Goal: Information Seeking & Learning: Learn about a topic

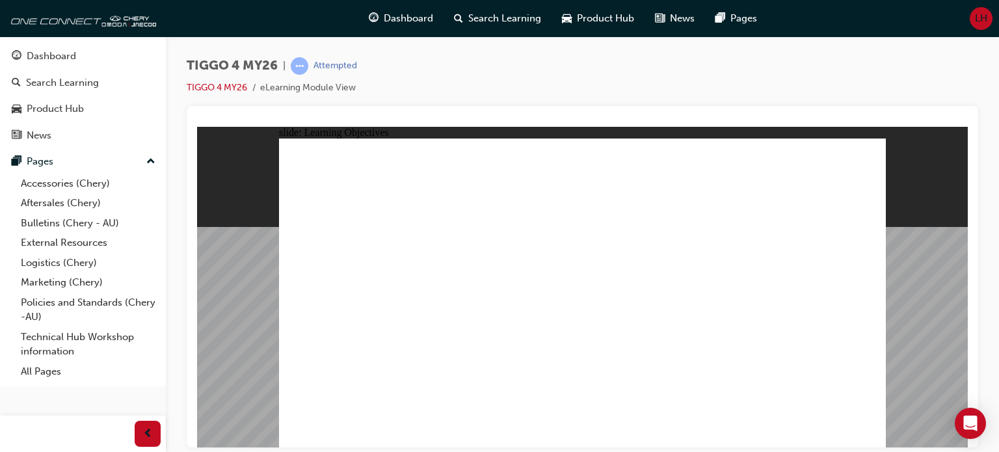
drag, startPoint x: 367, startPoint y: 375, endPoint x: 456, endPoint y: 388, distance: 90.0
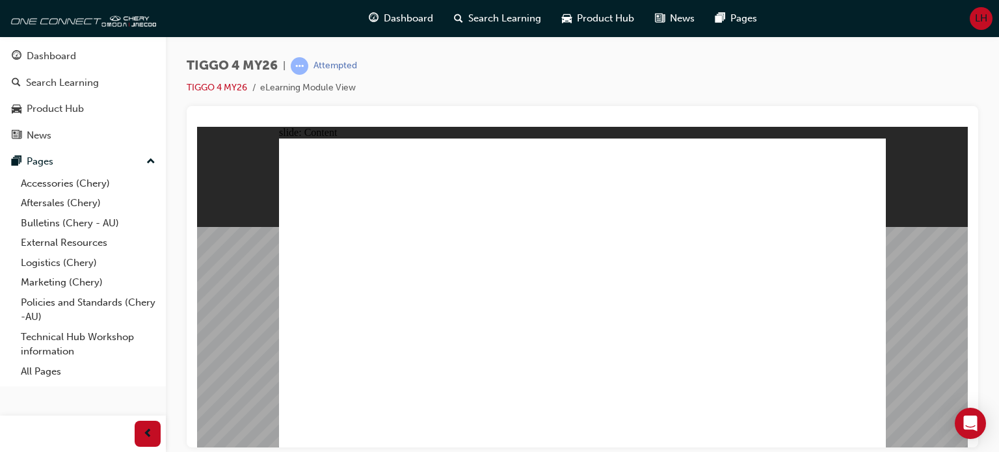
drag, startPoint x: 867, startPoint y: 432, endPoint x: 664, endPoint y: 308, distance: 237.8
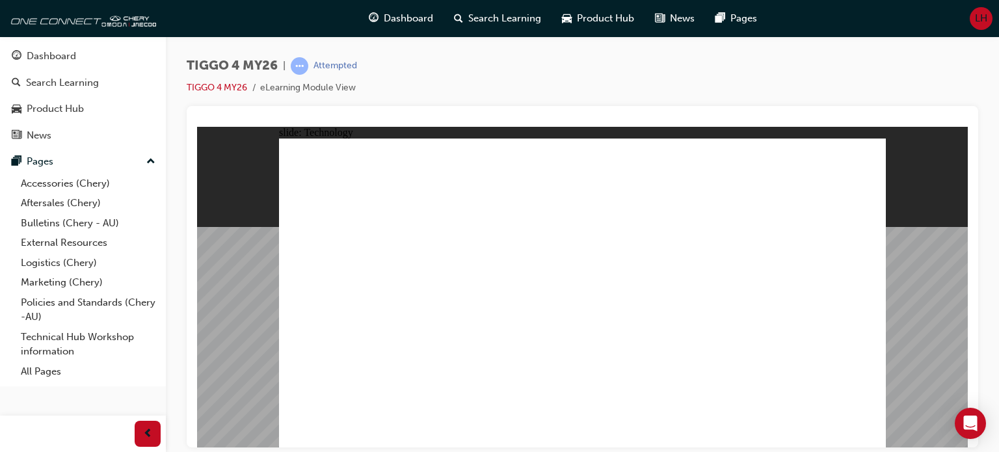
drag, startPoint x: 385, startPoint y: 179, endPoint x: 382, endPoint y: 268, distance: 88.5
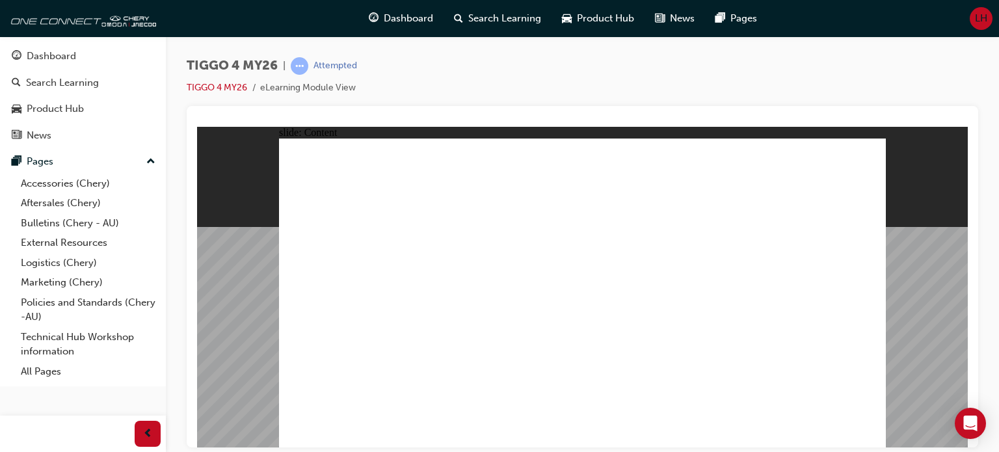
drag, startPoint x: 425, startPoint y: 398, endPoint x: 422, endPoint y: 255, distance: 142.4
drag, startPoint x: 439, startPoint y: 288, endPoint x: 531, endPoint y: 402, distance: 147.0
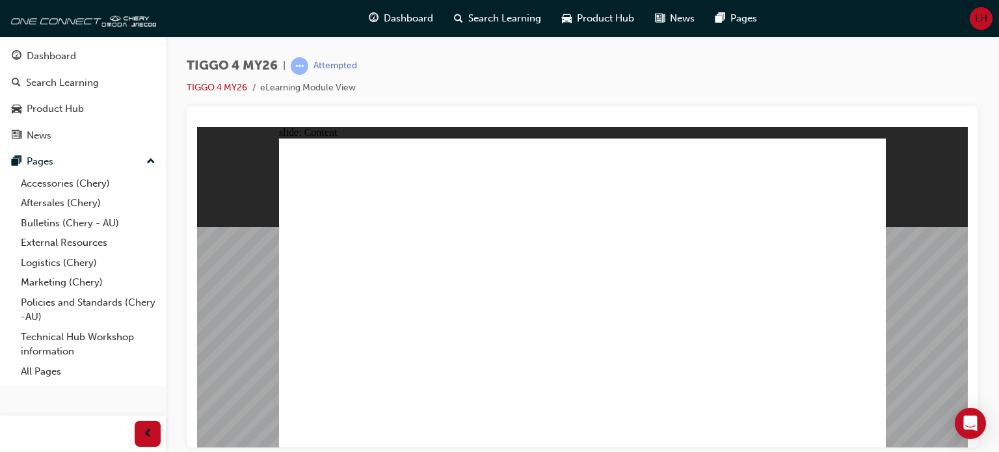
drag, startPoint x: 785, startPoint y: 378, endPoint x: 752, endPoint y: 386, distance: 34.8
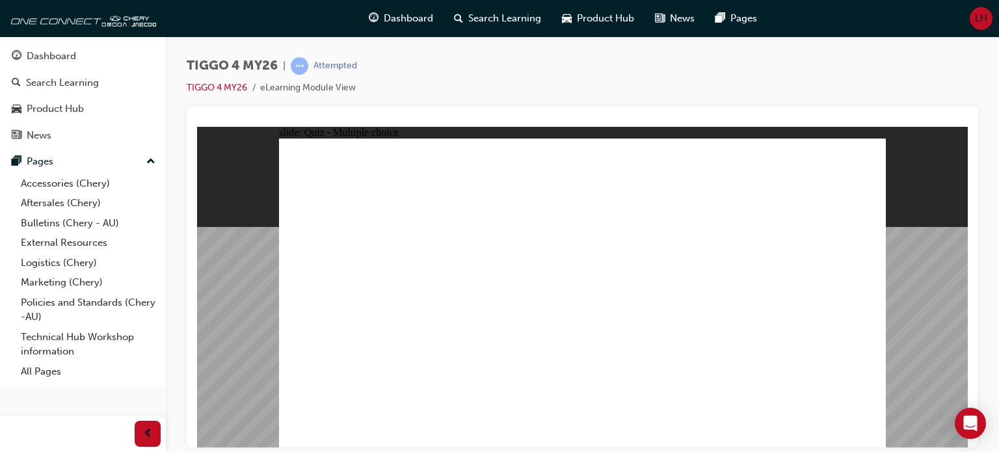
radio input "true"
drag, startPoint x: 936, startPoint y: 388, endPoint x: 845, endPoint y: 439, distance: 103.9
click at [845, 439] on div "slide: Quiz - Multiple choice Rectangle 6 A. 6 speaker sound system N. Intellig…" at bounding box center [582, 286] width 770 height 321
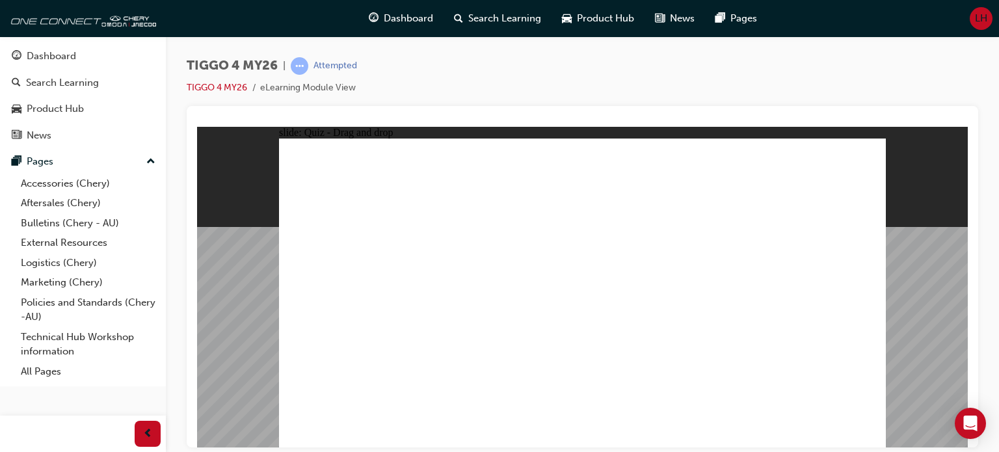
drag, startPoint x: 682, startPoint y: 245, endPoint x: 324, endPoint y: 365, distance: 377.3
drag, startPoint x: 352, startPoint y: 240, endPoint x: 588, endPoint y: 360, distance: 264.6
drag, startPoint x: 458, startPoint y: 242, endPoint x: 460, endPoint y: 357, distance: 115.1
drag, startPoint x: 599, startPoint y: 242, endPoint x: 731, endPoint y: 367, distance: 180.7
drag, startPoint x: 809, startPoint y: 237, endPoint x: 816, endPoint y: 366, distance: 129.6
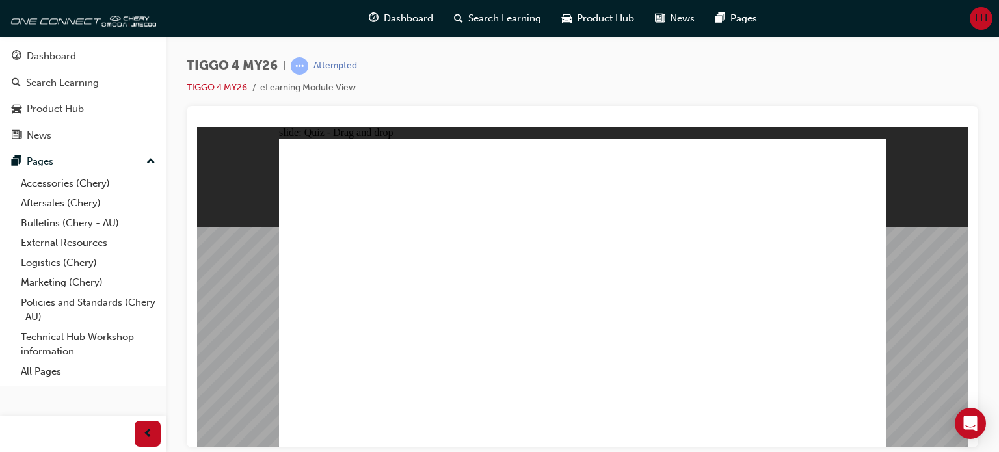
radio input "false"
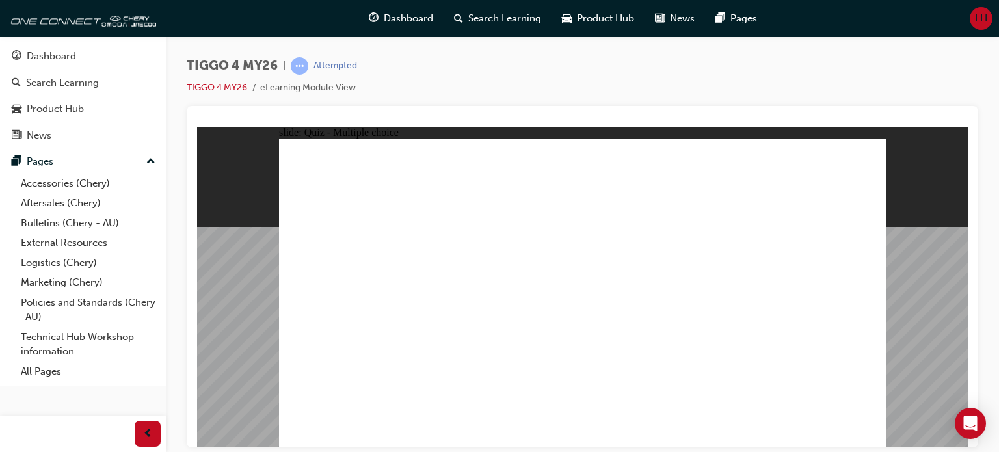
radio input "false"
radio input "true"
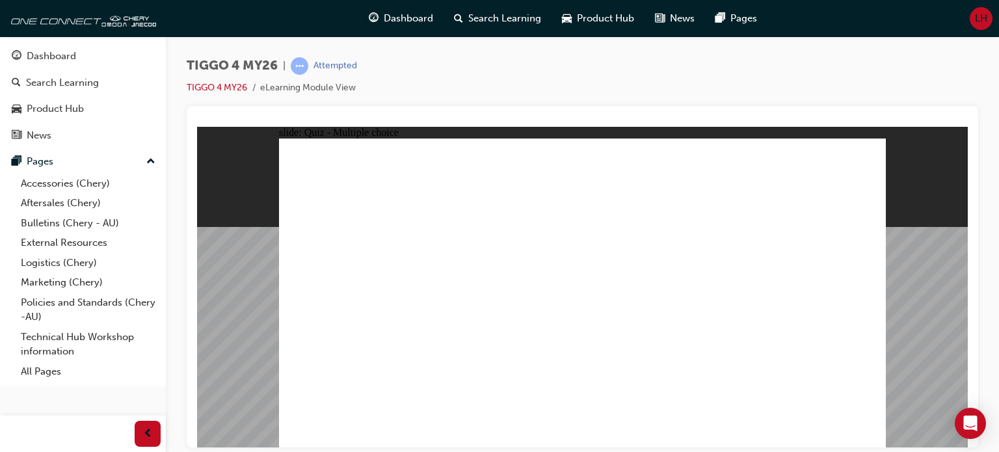
radio input "false"
radio input "true"
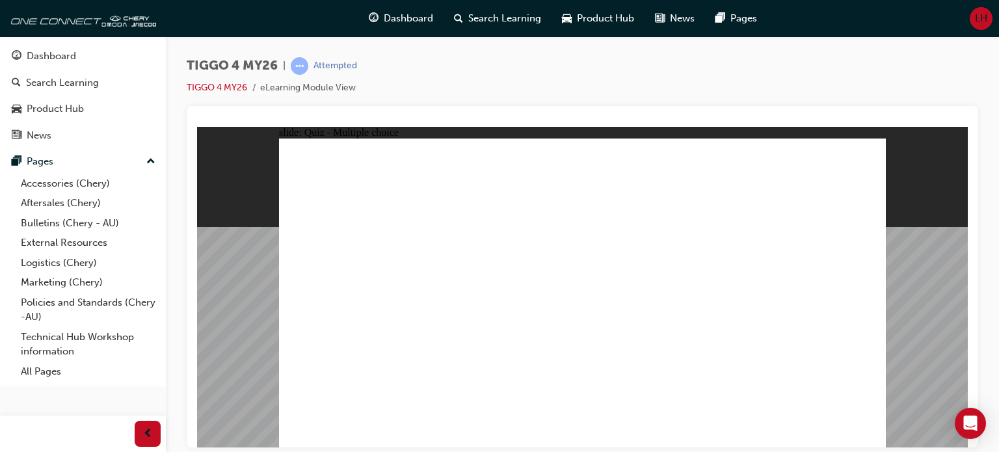
radio input "false"
radio input "true"
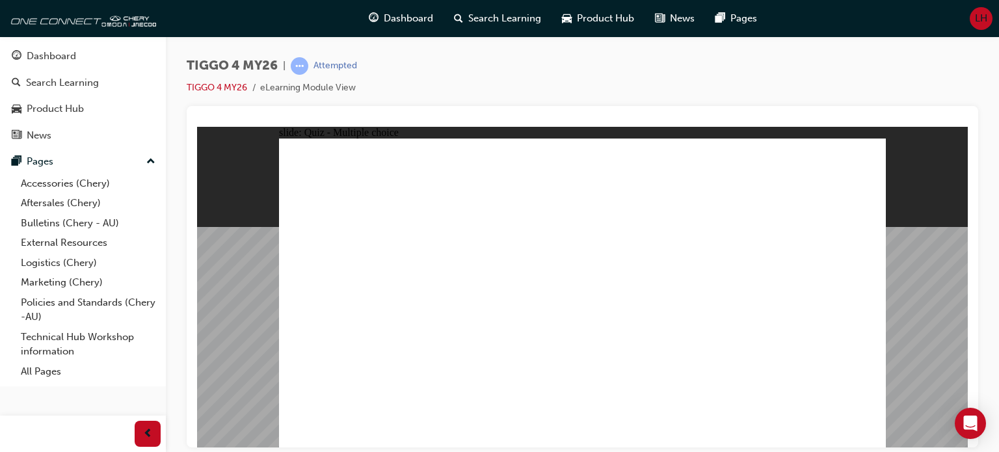
drag, startPoint x: 361, startPoint y: 260, endPoint x: 791, endPoint y: 248, distance: 429.9
drag, startPoint x: 480, startPoint y: 255, endPoint x: 639, endPoint y: 227, distance: 161.7
drag, startPoint x: 474, startPoint y: 326, endPoint x: 770, endPoint y: 255, distance: 304.0
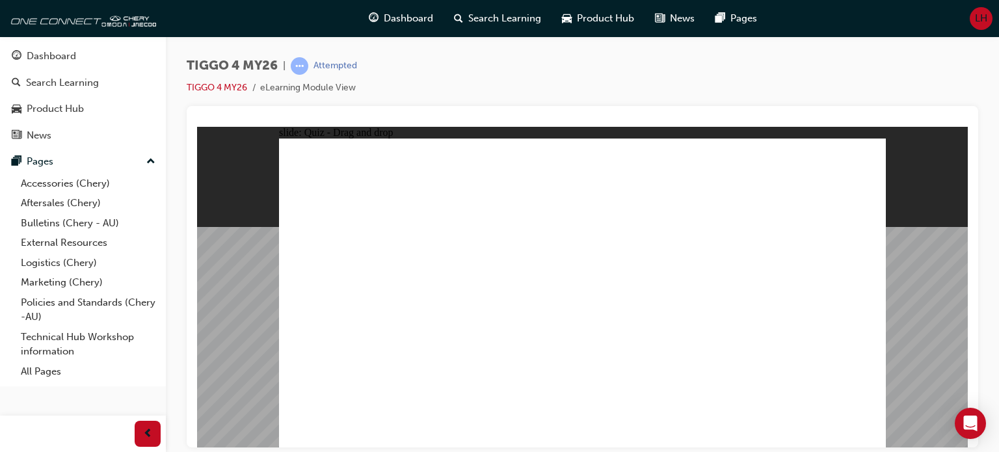
drag, startPoint x: 353, startPoint y: 296, endPoint x: 759, endPoint y: 274, distance: 406.3
drag, startPoint x: 356, startPoint y: 328, endPoint x: 640, endPoint y: 263, distance: 291.3
drag, startPoint x: 471, startPoint y: 287, endPoint x: 796, endPoint y: 293, distance: 325.1
drag, startPoint x: 338, startPoint y: 357, endPoint x: 759, endPoint y: 344, distance: 420.8
drag, startPoint x: 775, startPoint y: 215, endPoint x: 624, endPoint y: 274, distance: 161.8
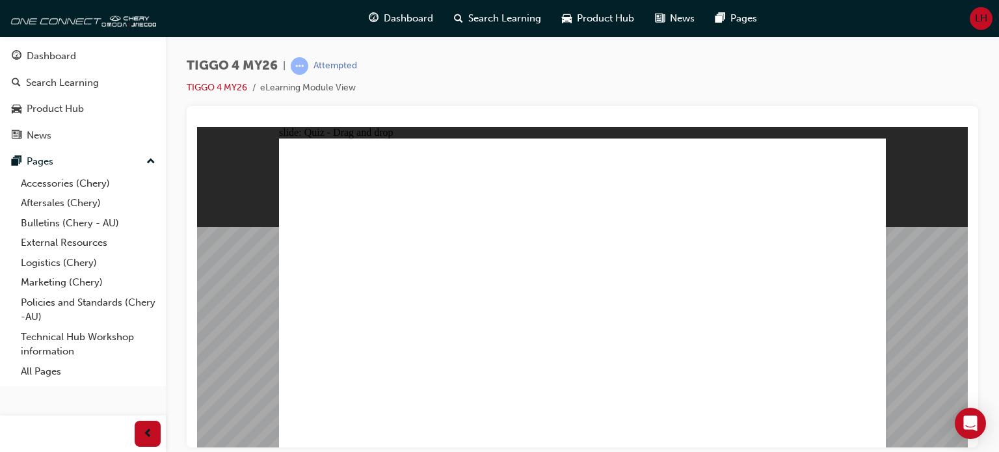
radio input "true"
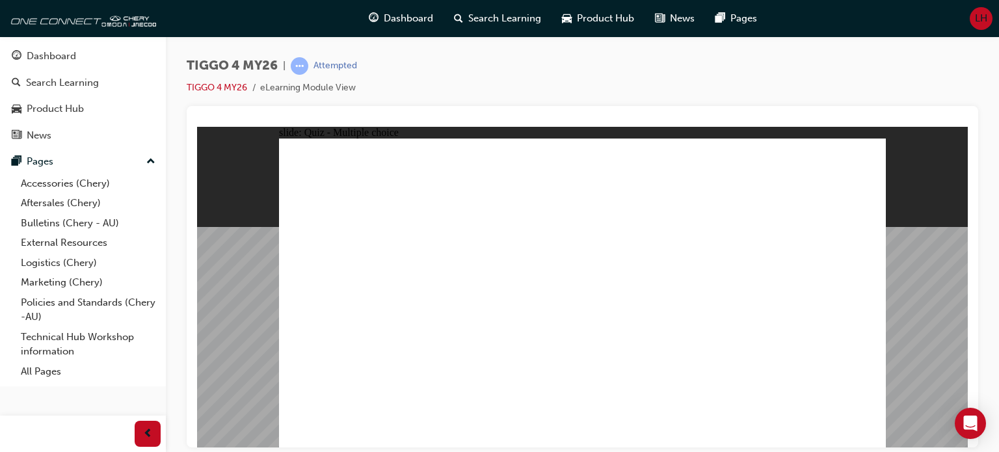
radio input "true"
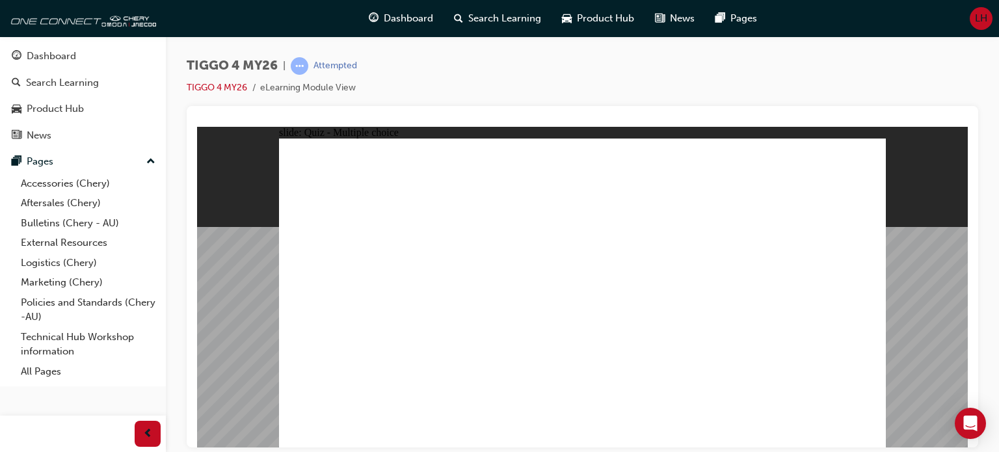
radio input "true"
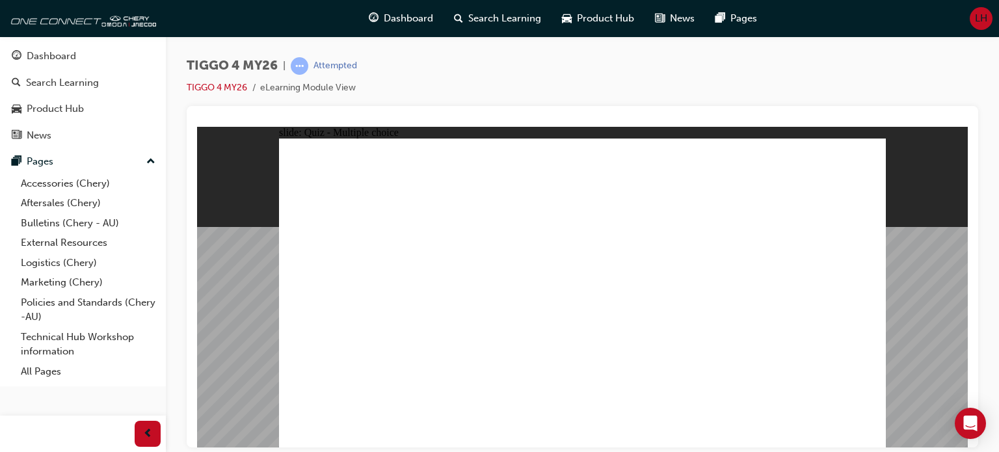
radio input "true"
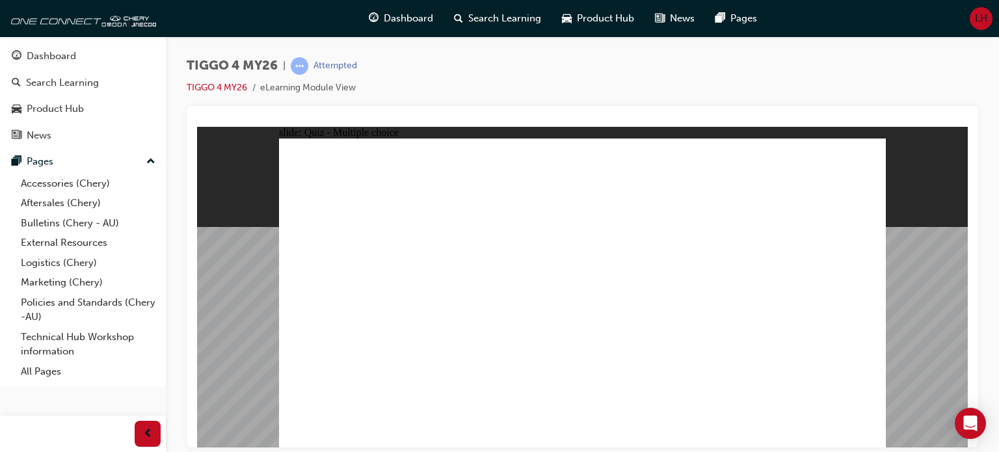
radio input "true"
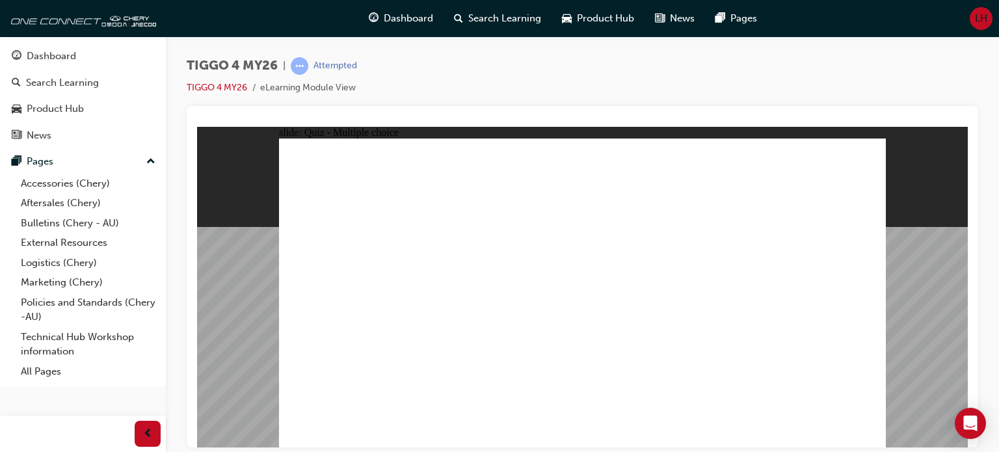
drag, startPoint x: 346, startPoint y: 239, endPoint x: 573, endPoint y: 361, distance: 257.7
drag, startPoint x: 462, startPoint y: 237, endPoint x: 460, endPoint y: 360, distance: 122.2
drag, startPoint x: 578, startPoint y: 237, endPoint x: 685, endPoint y: 352, distance: 156.8
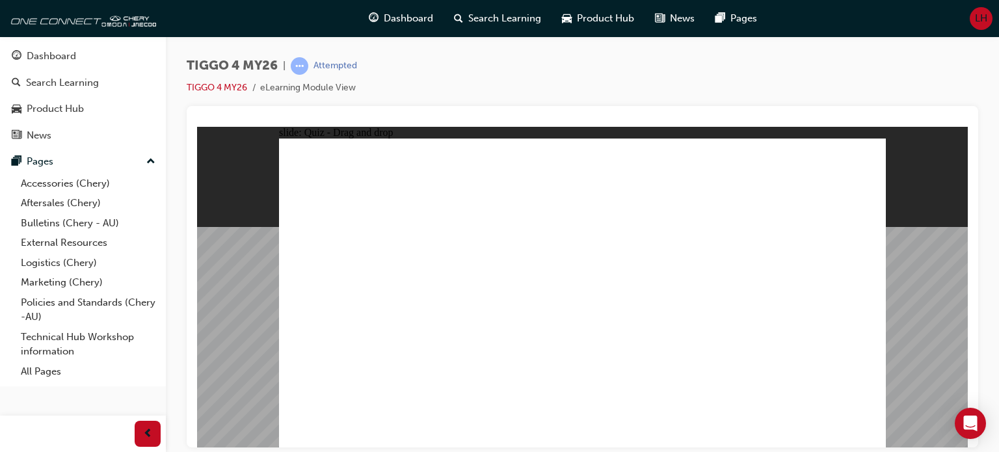
drag, startPoint x: 698, startPoint y: 242, endPoint x: 350, endPoint y: 361, distance: 367.8
drag, startPoint x: 811, startPoint y: 244, endPoint x: 828, endPoint y: 367, distance: 123.5
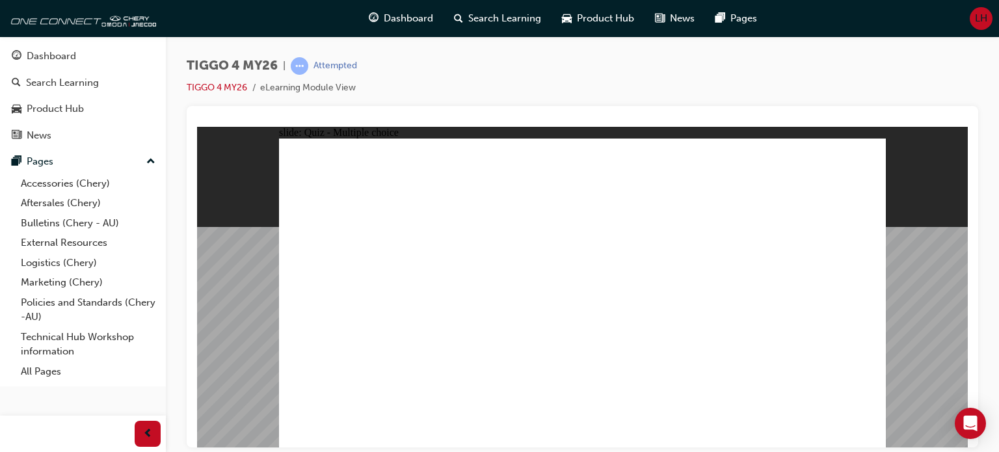
radio input "false"
radio input "true"
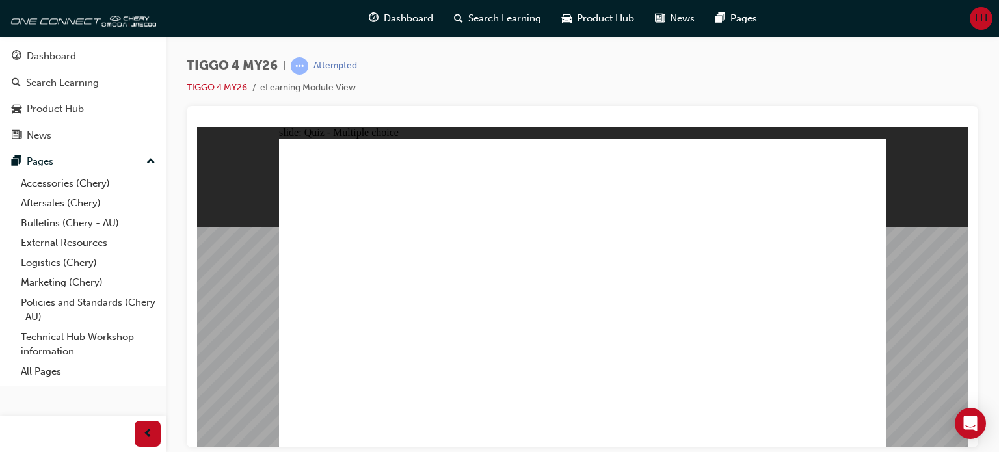
radio input "true"
drag, startPoint x: 356, startPoint y: 360, endPoint x: 775, endPoint y: 234, distance: 437.9
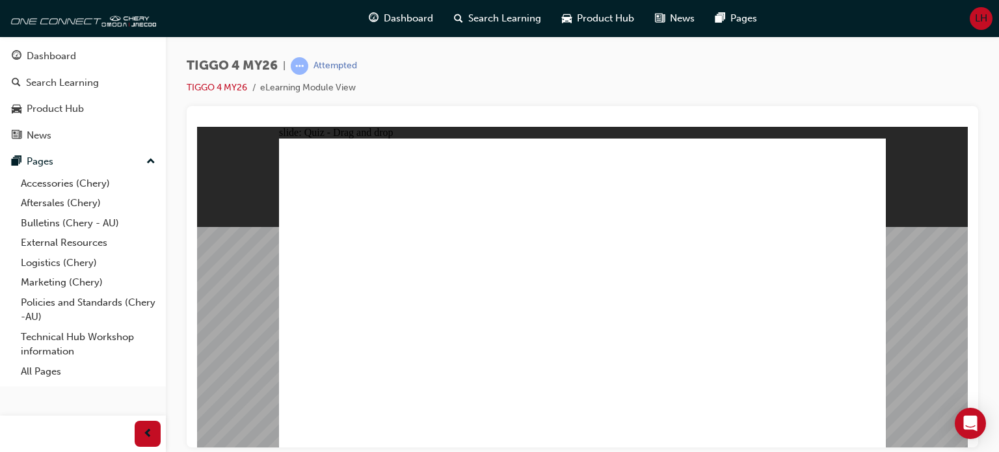
drag, startPoint x: 481, startPoint y: 323, endPoint x: 788, endPoint y: 251, distance: 315.2
drag, startPoint x: 463, startPoint y: 264, endPoint x: 614, endPoint y: 211, distance: 160.0
drag, startPoint x: 481, startPoint y: 294, endPoint x: 642, endPoint y: 261, distance: 164.6
drag, startPoint x: 343, startPoint y: 266, endPoint x: 607, endPoint y: 282, distance: 264.5
drag, startPoint x: 356, startPoint y: 321, endPoint x: 643, endPoint y: 300, distance: 287.4
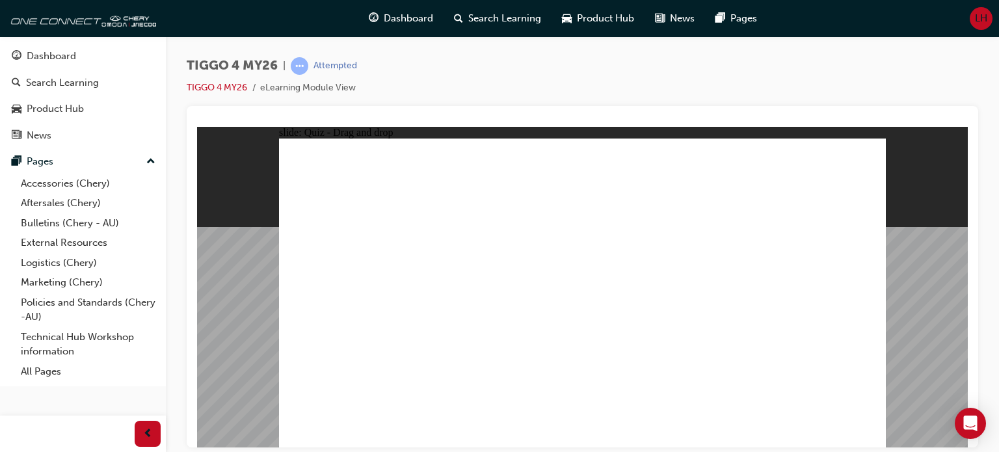
drag, startPoint x: 638, startPoint y: 230, endPoint x: 773, endPoint y: 263, distance: 139.1
drag, startPoint x: 348, startPoint y: 300, endPoint x: 767, endPoint y: 311, distance: 418.8
drag, startPoint x: 640, startPoint y: 235, endPoint x: 791, endPoint y: 339, distance: 183.2
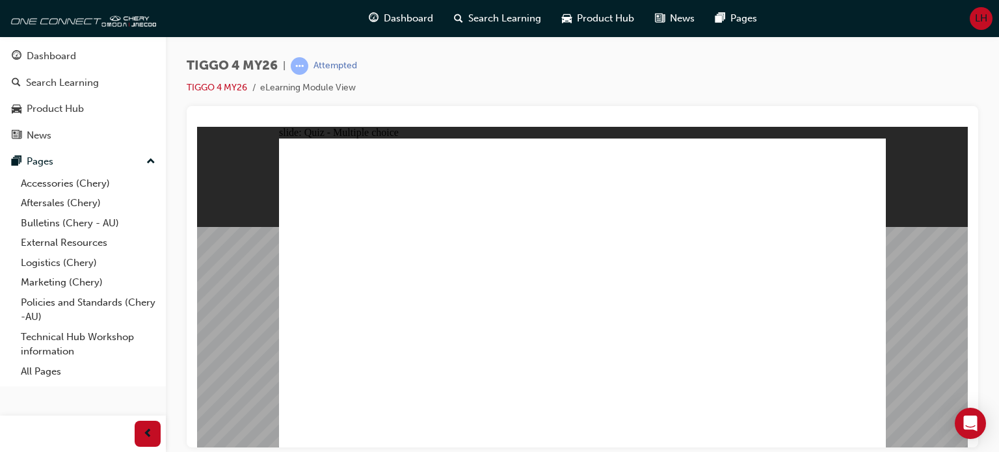
radio input "true"
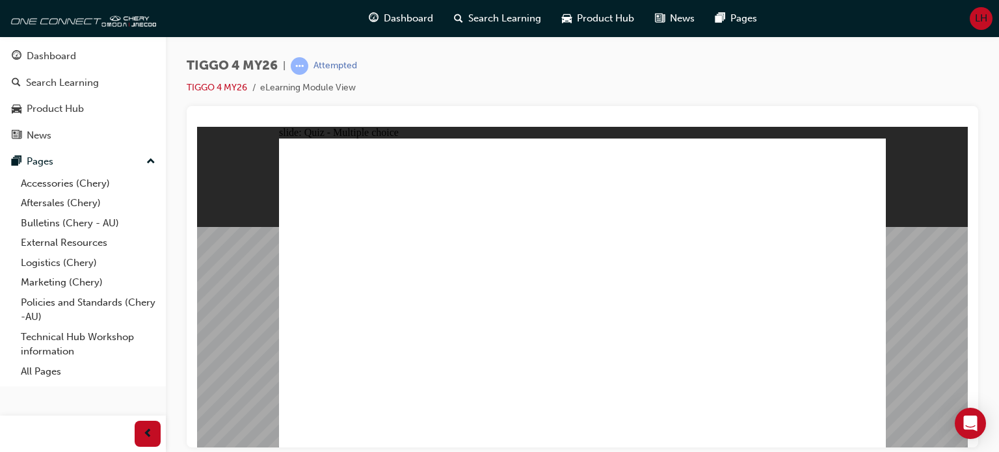
radio input "true"
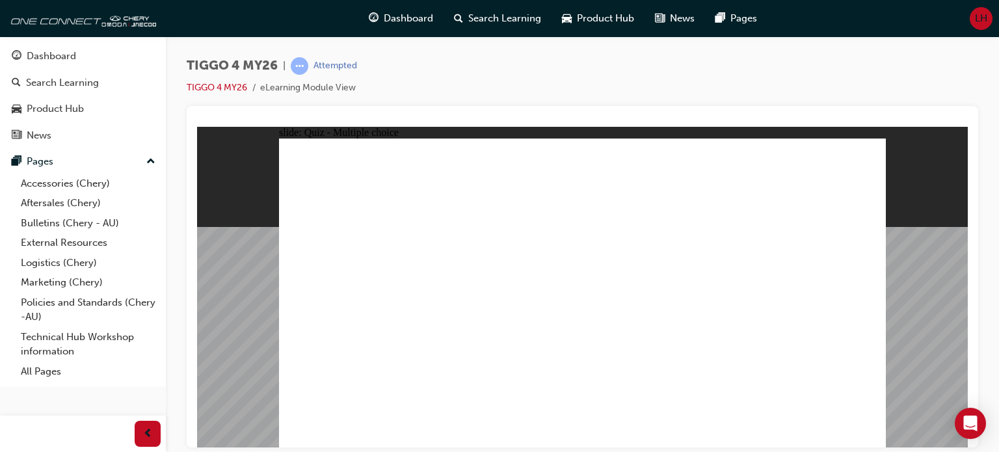
radio input "true"
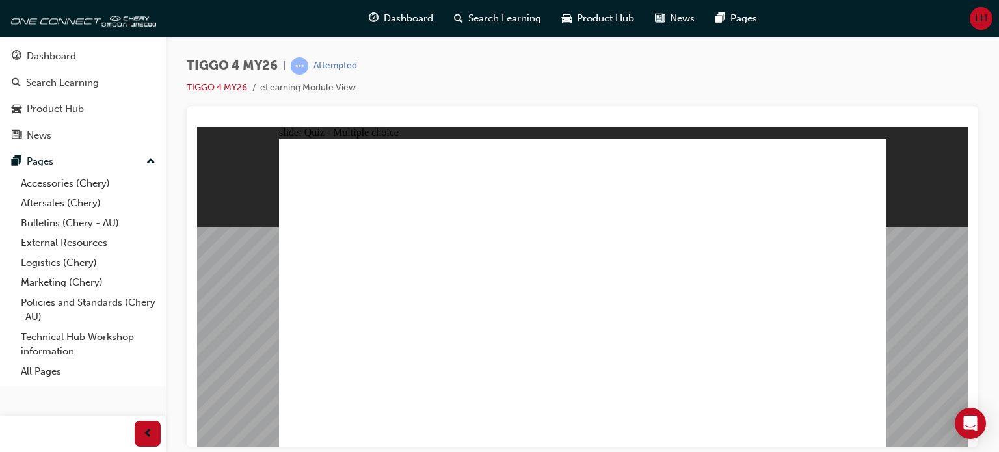
radio input "true"
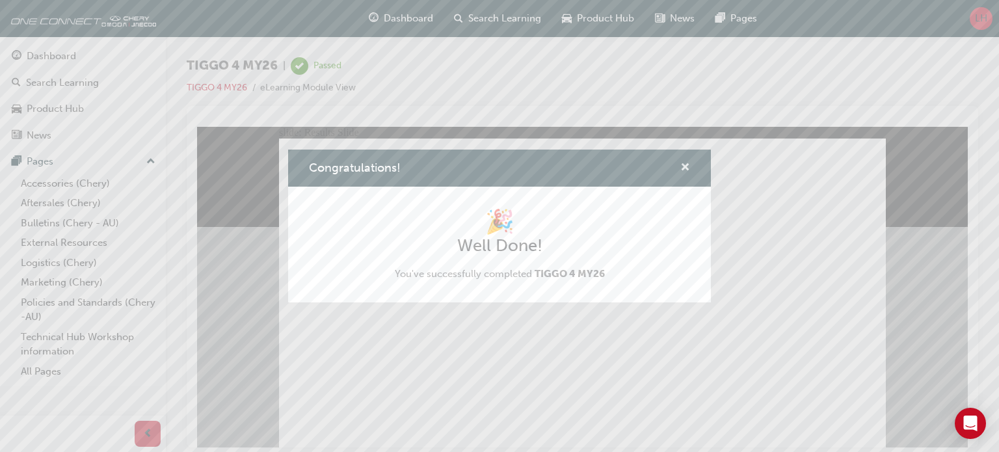
click at [684, 167] on span "cross-icon" at bounding box center [685, 169] width 10 height 12
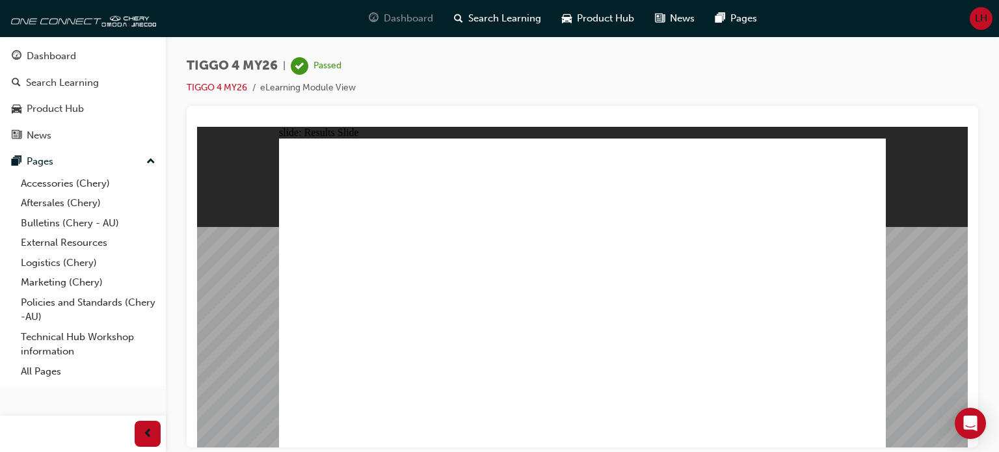
click at [403, 25] on div "Dashboard" at bounding box center [400, 18] width 85 height 27
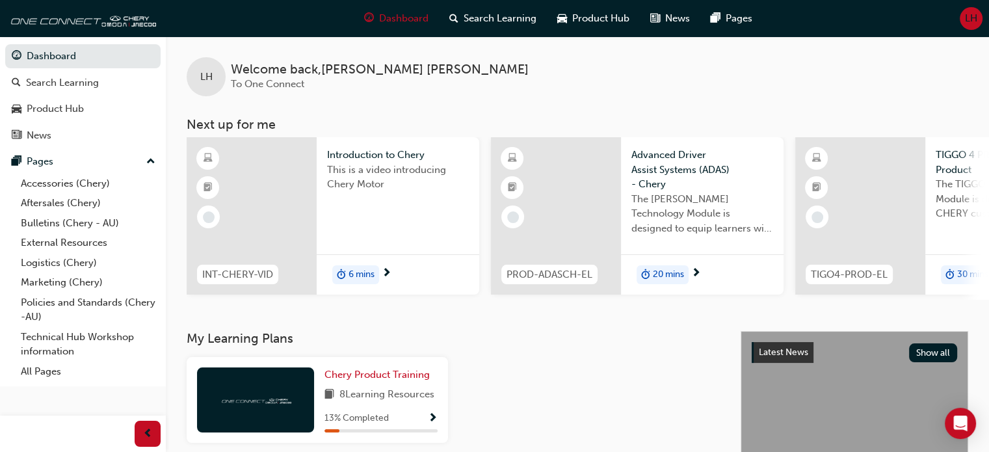
click at [352, 277] on span "6 mins" at bounding box center [361, 274] width 26 height 15
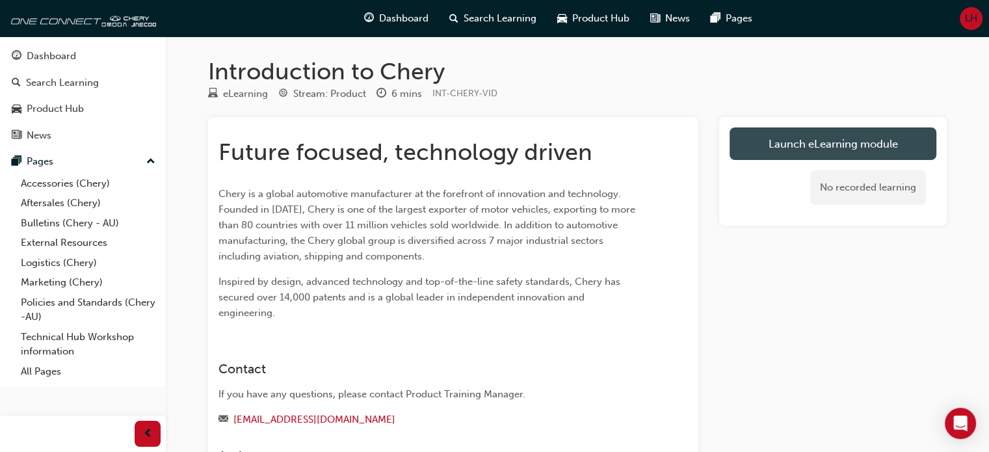
click at [791, 142] on link "Launch eLearning module" at bounding box center [832, 143] width 207 height 33
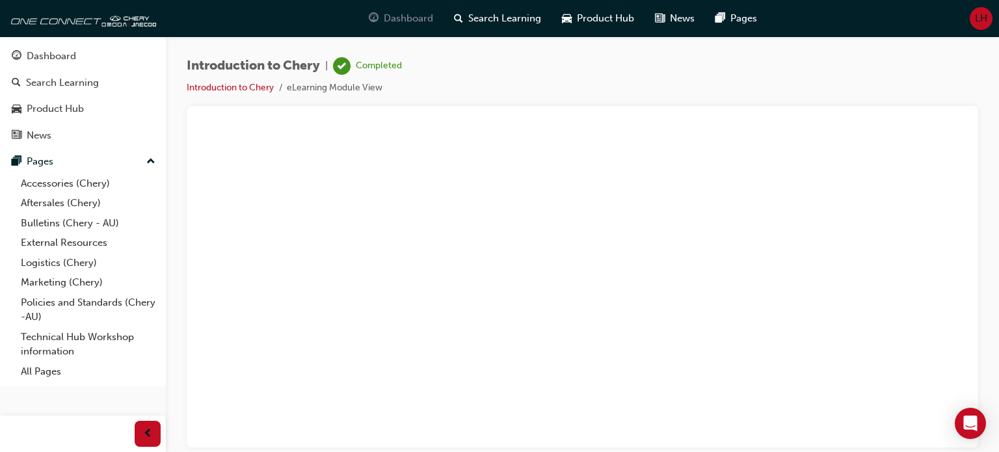
click at [408, 22] on span "Dashboard" at bounding box center [408, 18] width 49 height 15
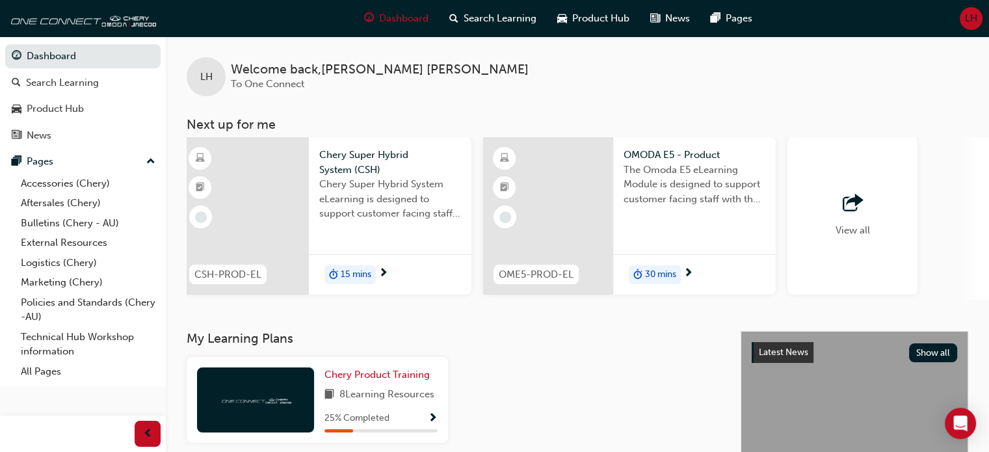
scroll to position [0, 935]
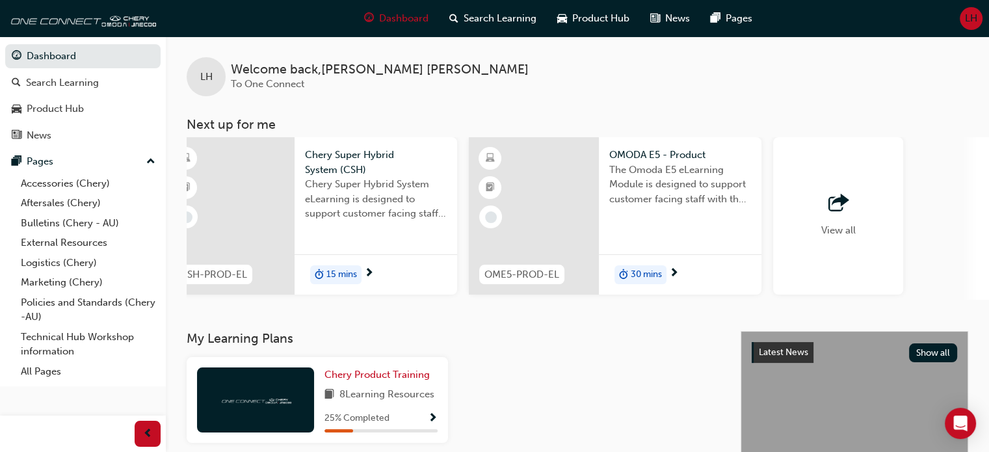
drag, startPoint x: 926, startPoint y: 298, endPoint x: 729, endPoint y: 334, distance: 199.6
click at [729, 331] on div "LH Welcome back , [PERSON_NAME] To One Connect Next up for me TIGO4-PROD-EL TIG…" at bounding box center [577, 183] width 823 height 295
drag, startPoint x: 722, startPoint y: 304, endPoint x: 562, endPoint y: 334, distance: 163.3
click at [562, 331] on div "LH Welcome back , [PERSON_NAME] To One Connect Next up for me TIGO4-PROD-EL TIG…" at bounding box center [577, 183] width 823 height 295
drag, startPoint x: 647, startPoint y: 348, endPoint x: 629, endPoint y: 299, distance: 52.4
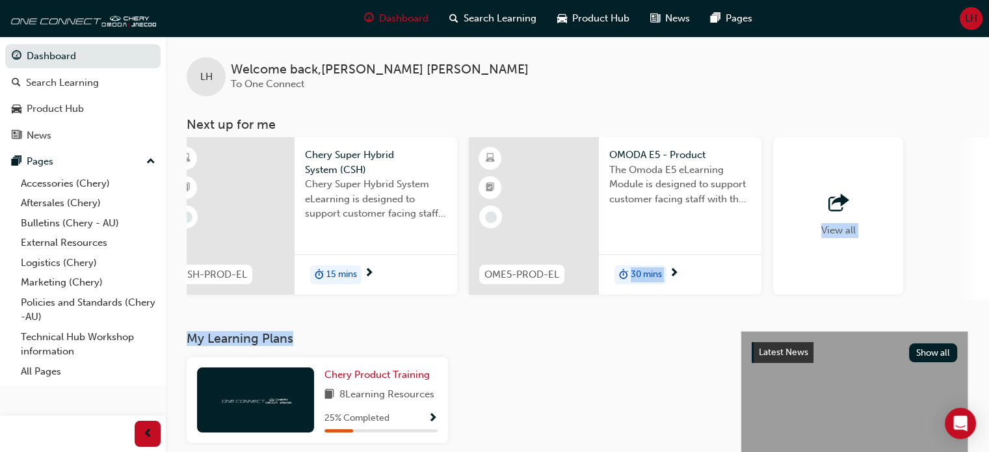
click at [629, 299] on div "LH Welcome back , [PERSON_NAME] To One Connect Next up for me TIGO4-PROD-EL TIG…" at bounding box center [577, 385] width 823 height 698
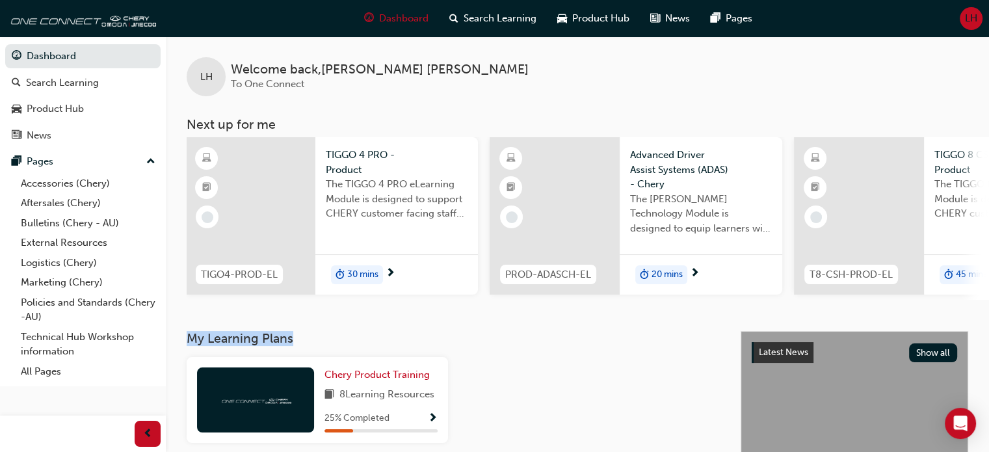
scroll to position [0, 0]
click at [389, 274] on span "next-icon" at bounding box center [392, 274] width 10 height 12
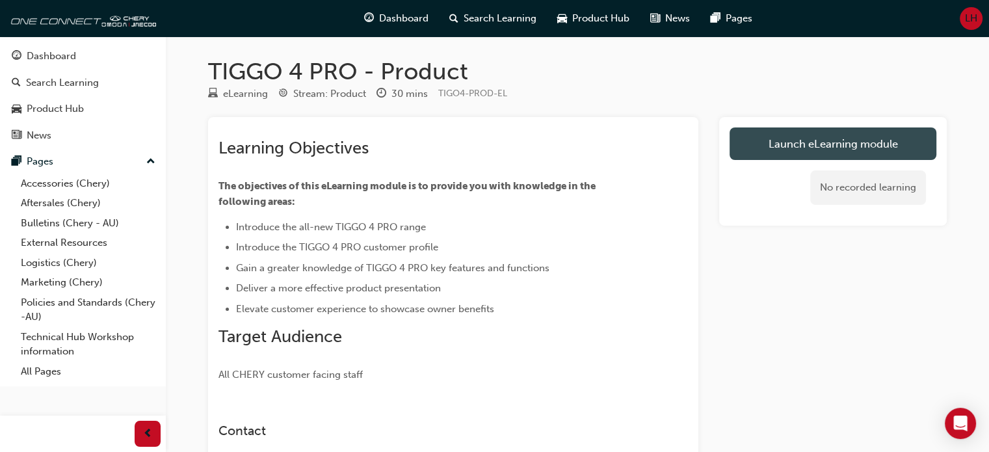
click at [854, 141] on link "Launch eLearning module" at bounding box center [832, 143] width 207 height 33
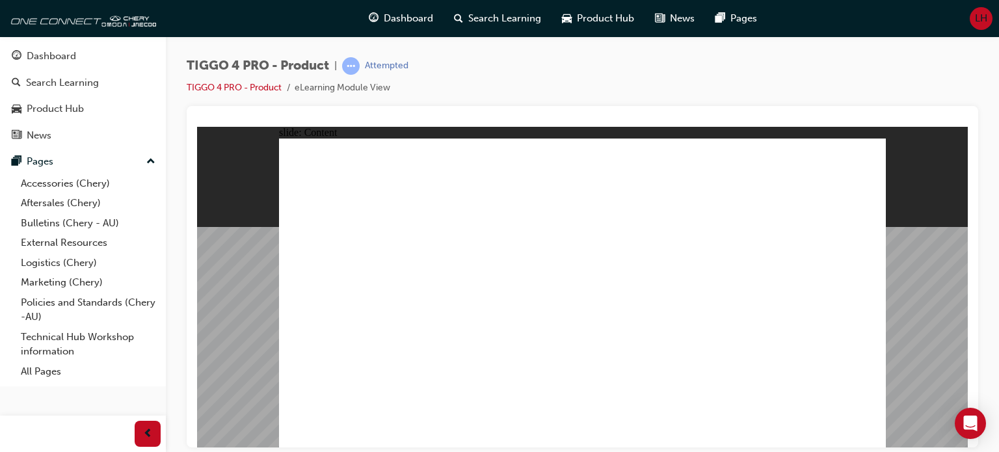
click at [400, 20] on span "Dashboard" at bounding box center [408, 18] width 49 height 15
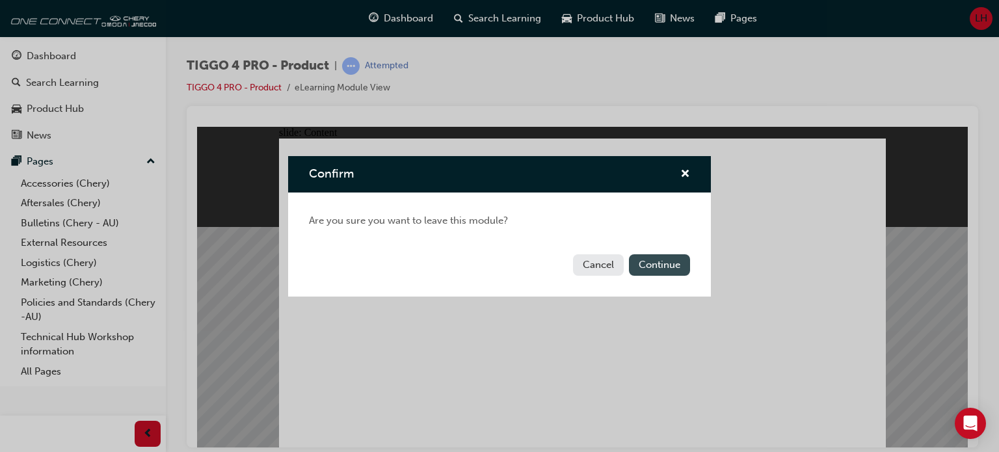
click at [673, 262] on button "Continue" at bounding box center [659, 264] width 61 height 21
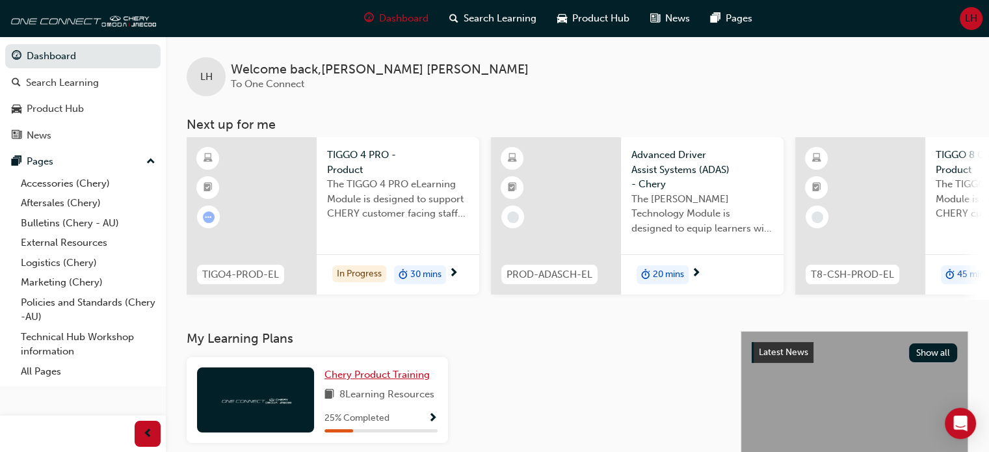
click at [364, 380] on span "Chery Product Training" at bounding box center [376, 375] width 105 height 12
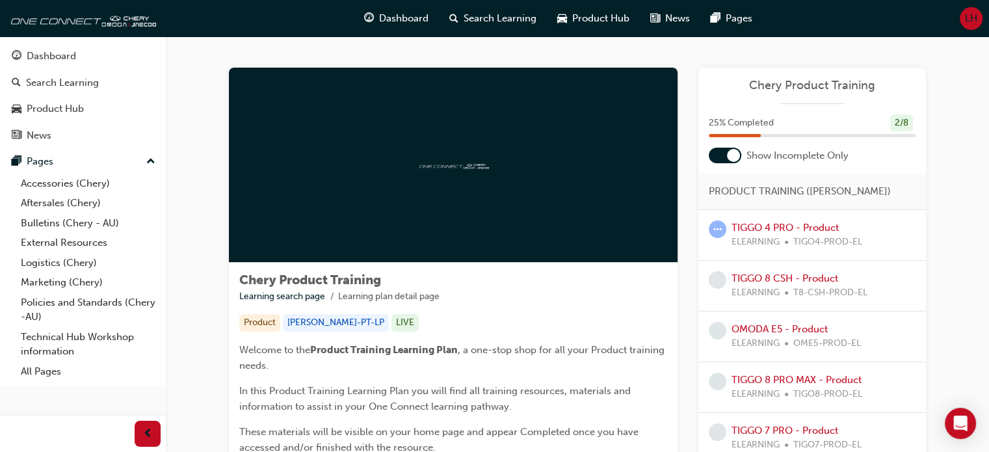
click at [736, 125] on span "25 % Completed" at bounding box center [741, 123] width 65 height 15
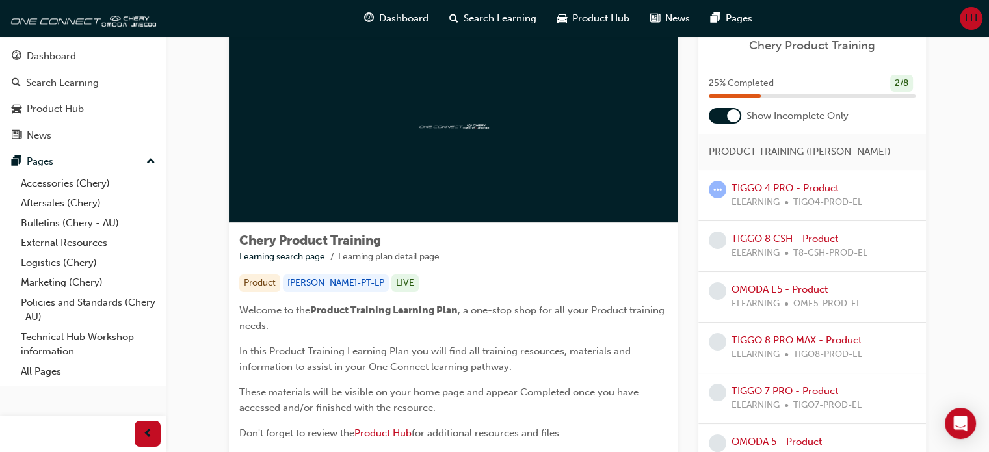
scroll to position [42, 0]
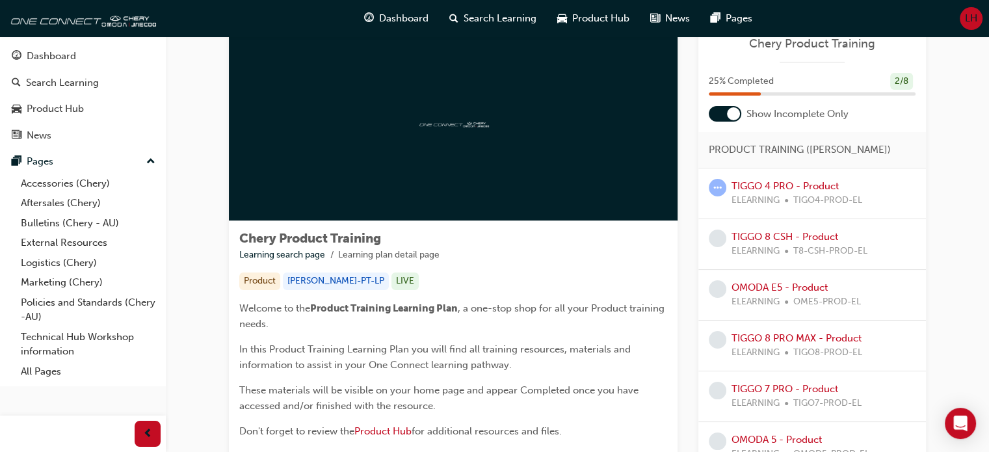
click at [729, 114] on div at bounding box center [733, 113] width 13 height 13
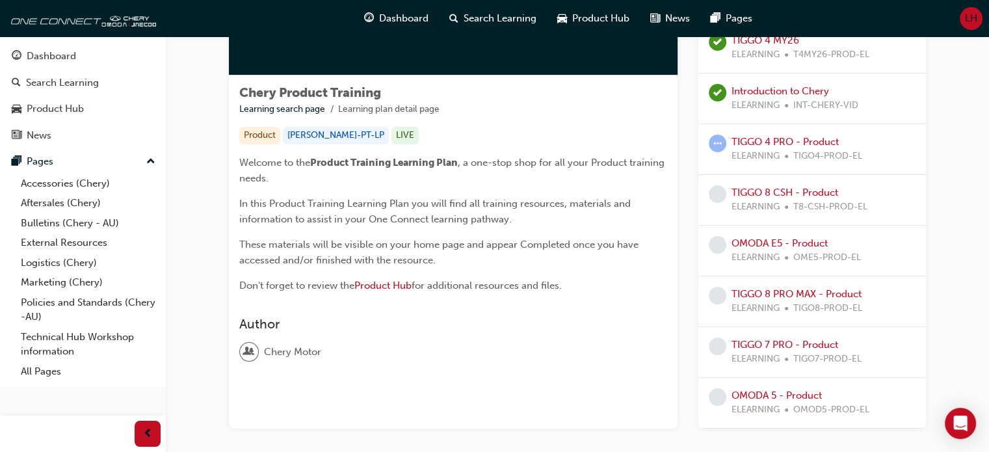
scroll to position [190, 0]
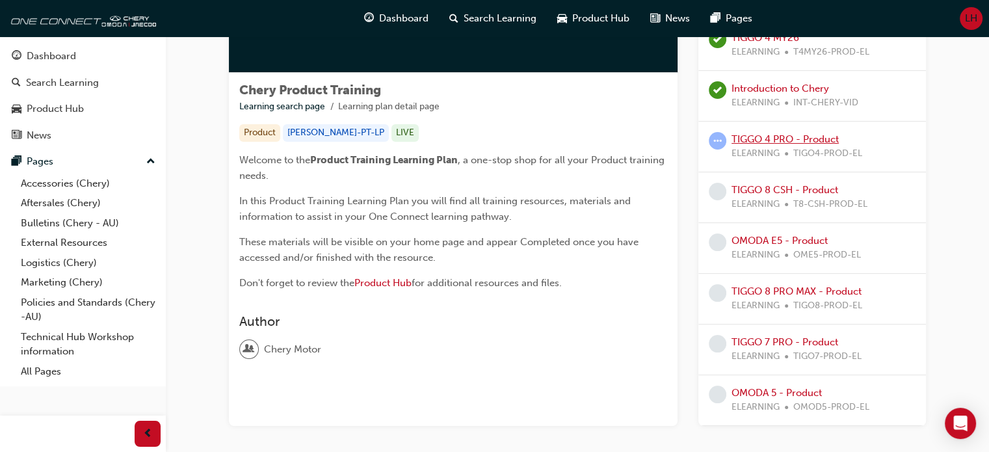
click at [755, 137] on link "TIGGO 4 PRO - Product" at bounding box center [784, 139] width 107 height 12
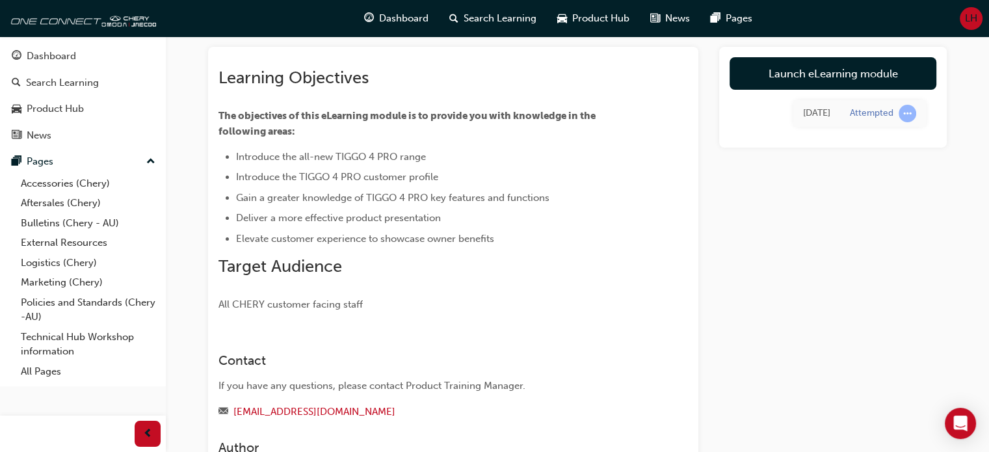
scroll to position [70, 0]
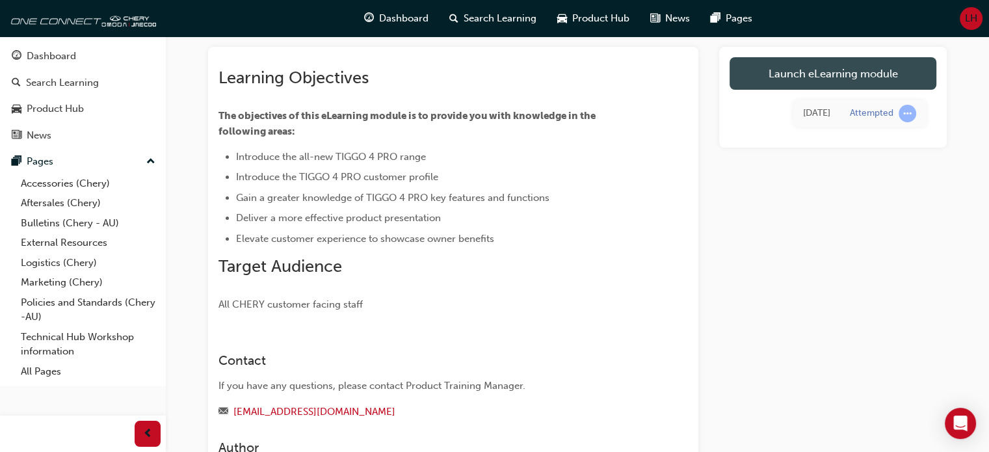
click at [826, 81] on link "Launch eLearning module" at bounding box center [832, 73] width 207 height 33
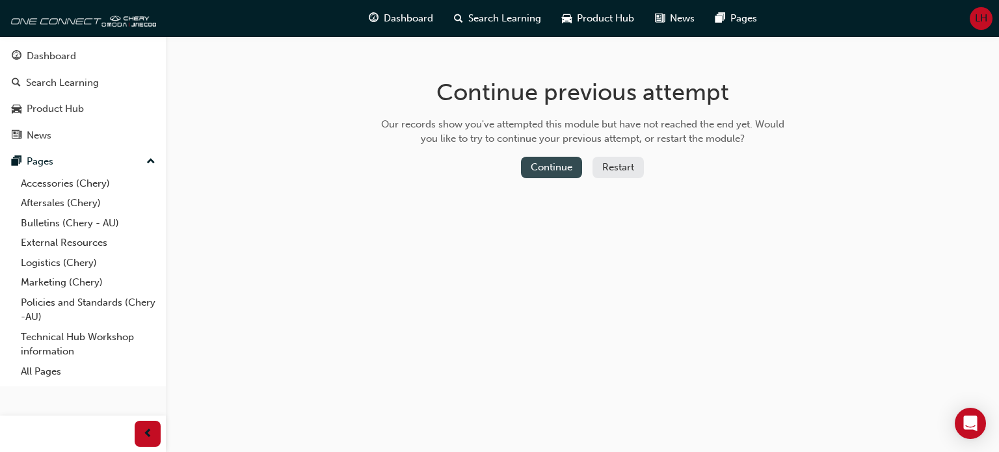
click at [556, 168] on button "Continue" at bounding box center [551, 167] width 61 height 21
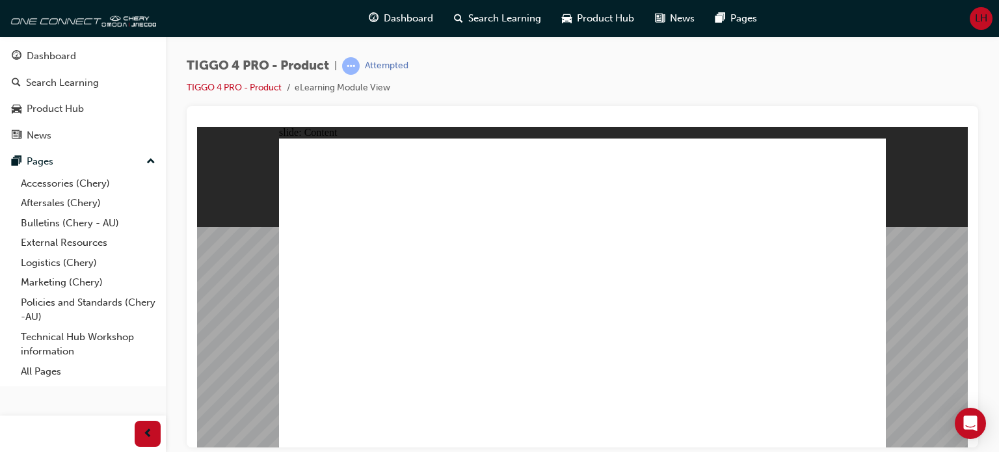
drag, startPoint x: 865, startPoint y: 437, endPoint x: 658, endPoint y: 426, distance: 207.7
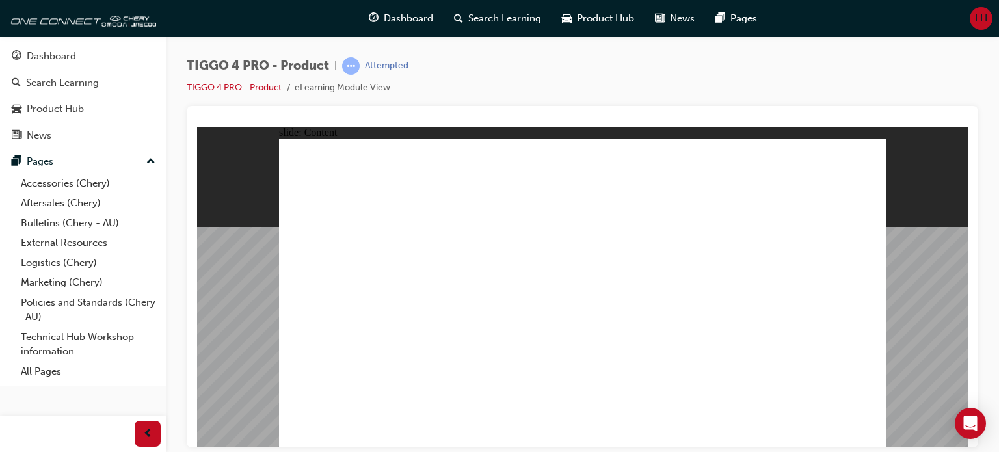
drag, startPoint x: 869, startPoint y: 432, endPoint x: 696, endPoint y: 304, distance: 215.1
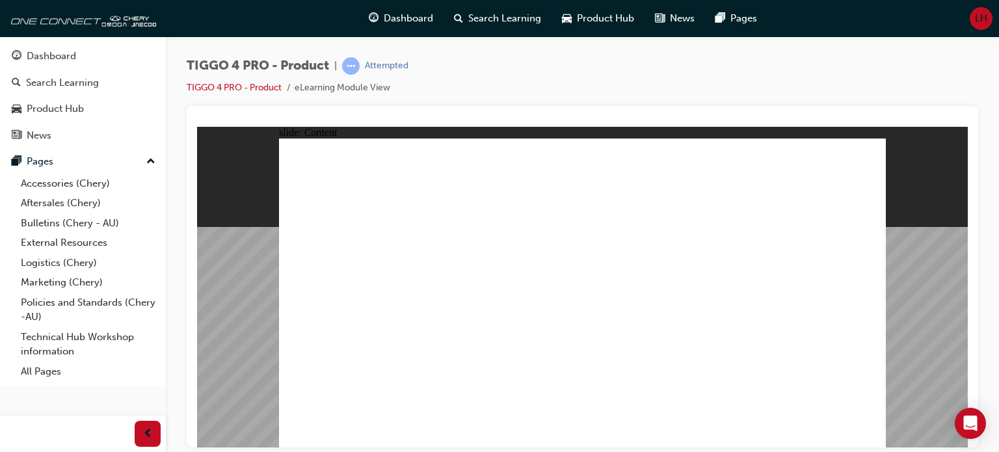
drag, startPoint x: 846, startPoint y: 159, endPoint x: 823, endPoint y: 206, distance: 52.3
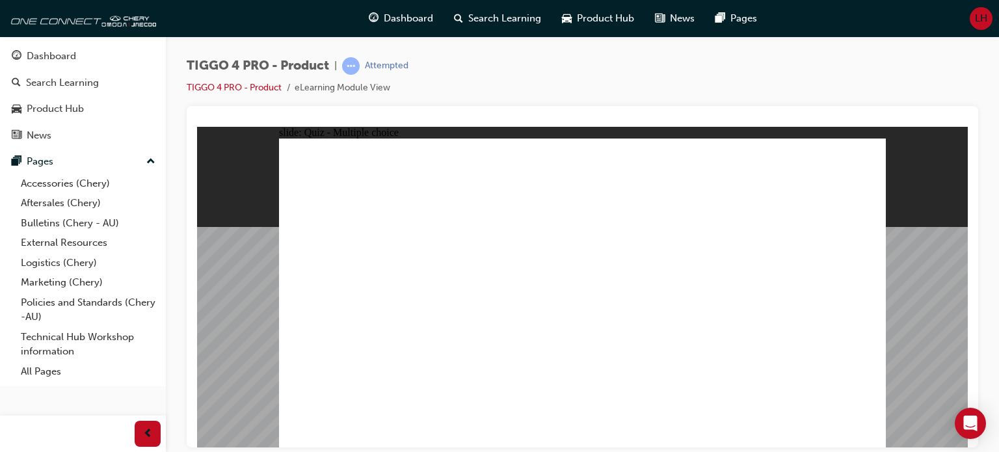
radio input "true"
drag, startPoint x: 567, startPoint y: 244, endPoint x: 693, endPoint y: 352, distance: 166.0
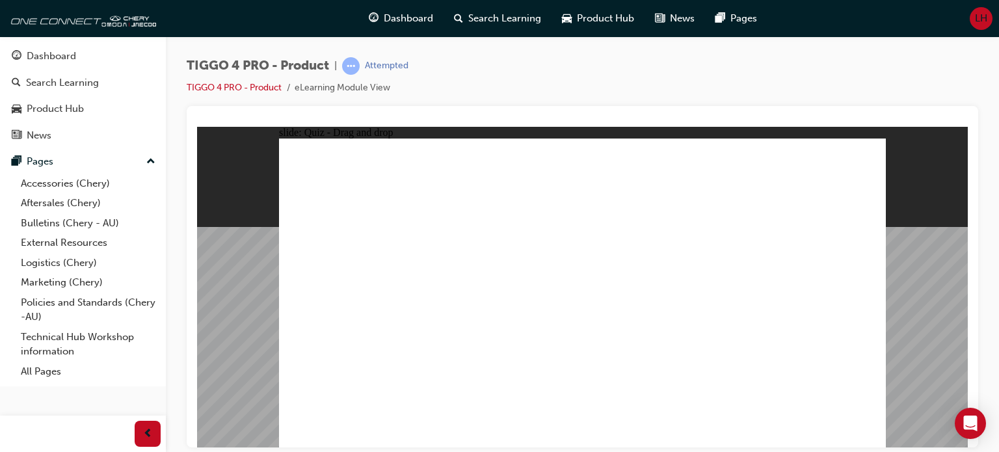
drag, startPoint x: 350, startPoint y: 243, endPoint x: 580, endPoint y: 369, distance: 262.4
drag, startPoint x: 445, startPoint y: 248, endPoint x: 452, endPoint y: 373, distance: 124.4
drag, startPoint x: 703, startPoint y: 233, endPoint x: 348, endPoint y: 363, distance: 377.6
drag, startPoint x: 816, startPoint y: 233, endPoint x: 826, endPoint y: 365, distance: 132.4
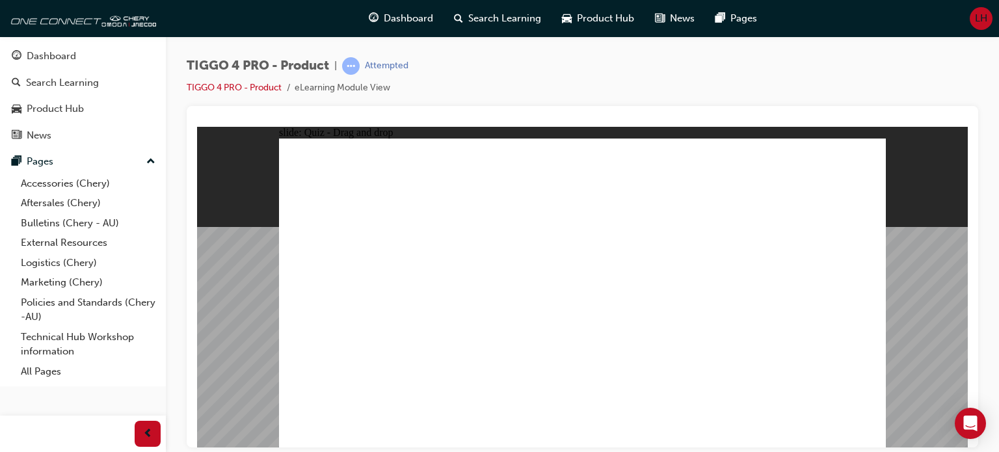
radio input "false"
radio input "true"
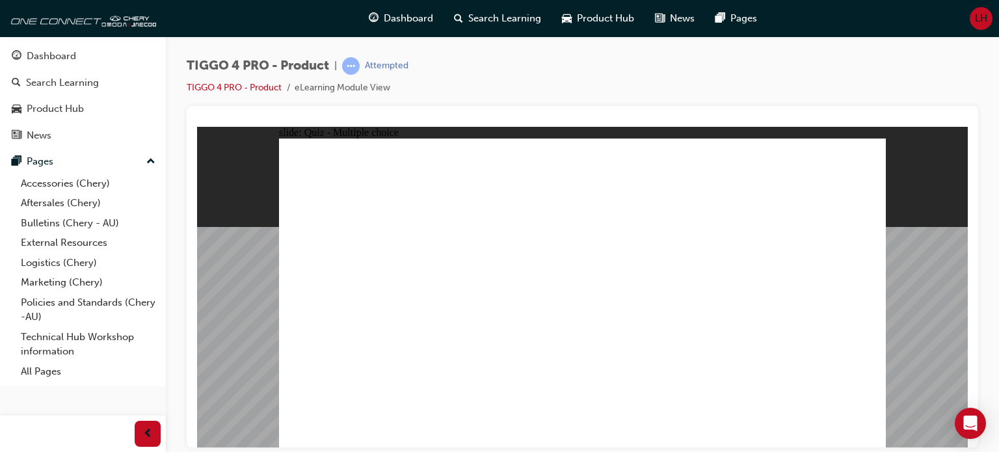
radio input "true"
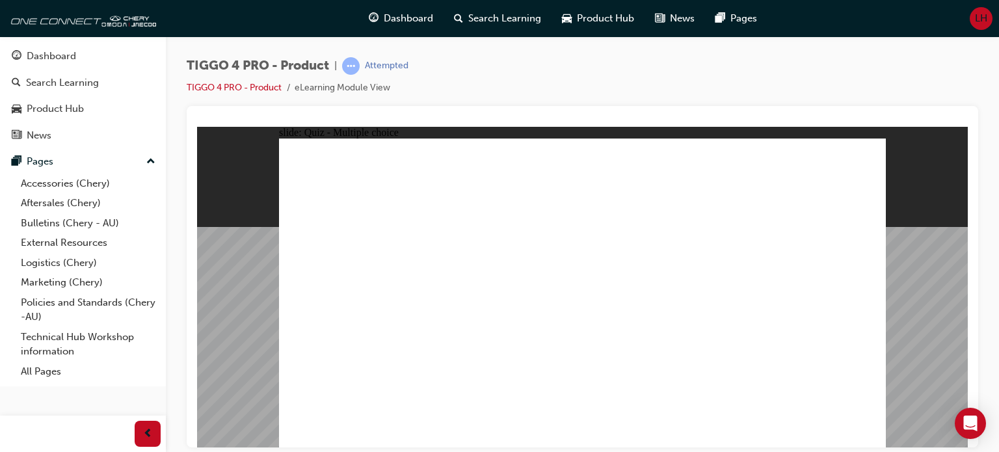
drag, startPoint x: 367, startPoint y: 263, endPoint x: 817, endPoint y: 214, distance: 452.6
drag, startPoint x: 468, startPoint y: 269, endPoint x: 616, endPoint y: 222, distance: 155.4
drag, startPoint x: 352, startPoint y: 300, endPoint x: 769, endPoint y: 265, distance: 418.9
drag, startPoint x: 461, startPoint y: 292, endPoint x: 783, endPoint y: 283, distance: 321.9
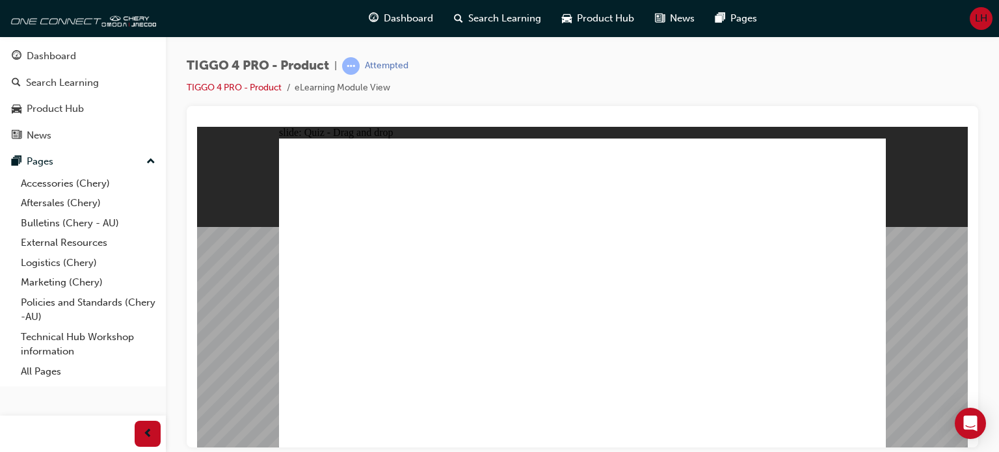
drag, startPoint x: 367, startPoint y: 337, endPoint x: 648, endPoint y: 254, distance: 292.9
drag, startPoint x: 364, startPoint y: 362, endPoint x: 653, endPoint y: 281, distance: 300.5
drag, startPoint x: 497, startPoint y: 319, endPoint x: 774, endPoint y: 303, distance: 278.1
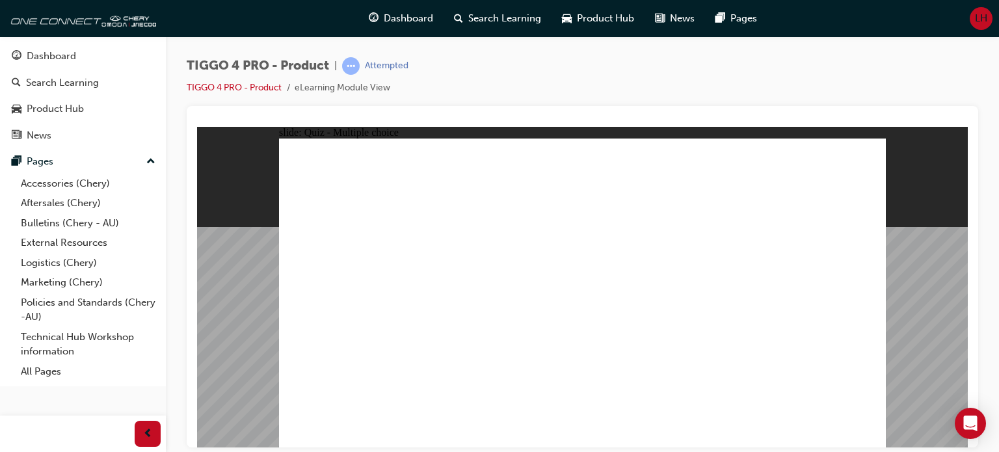
radio input "true"
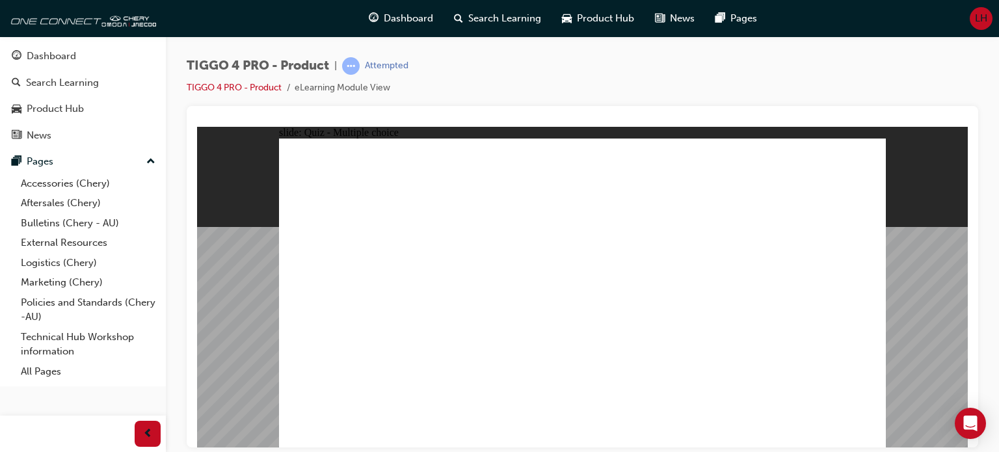
radio input "true"
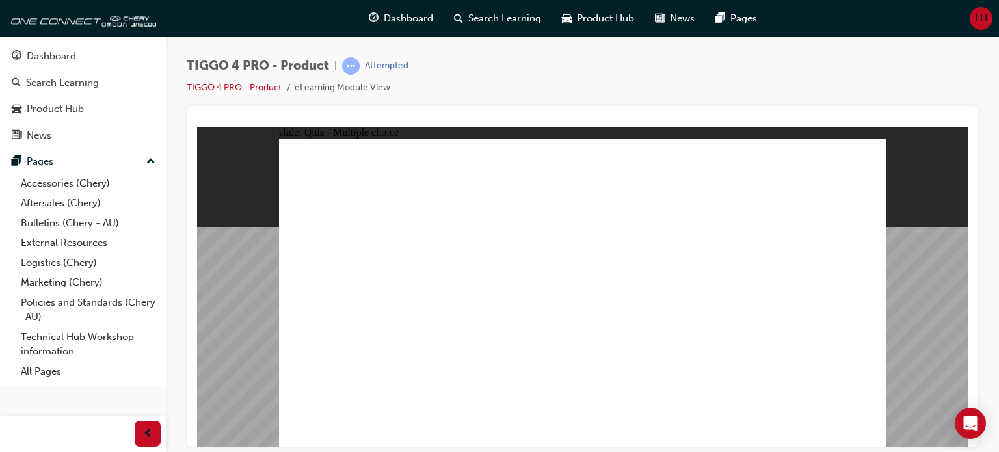
radio input "true"
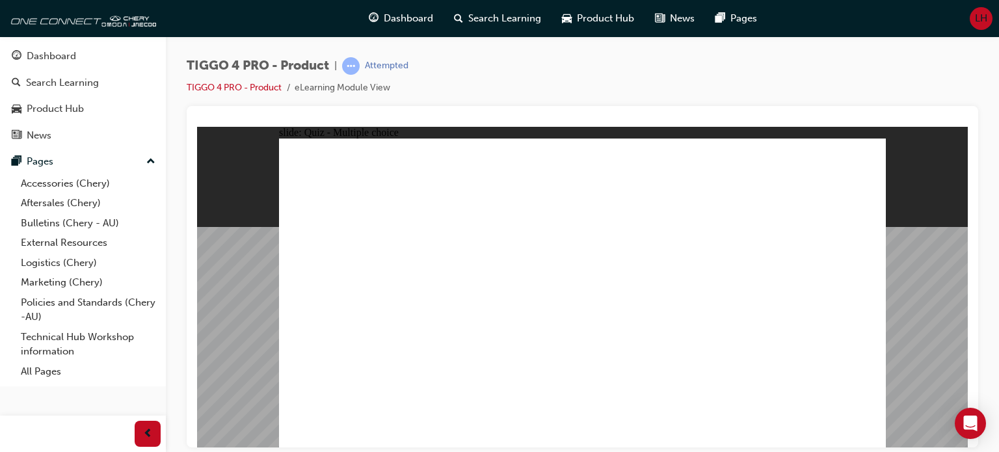
radio input "true"
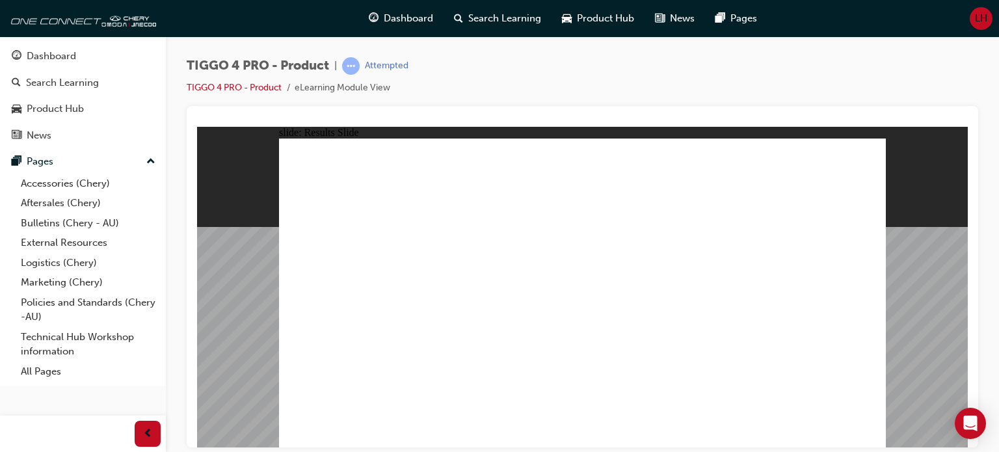
radio input "true"
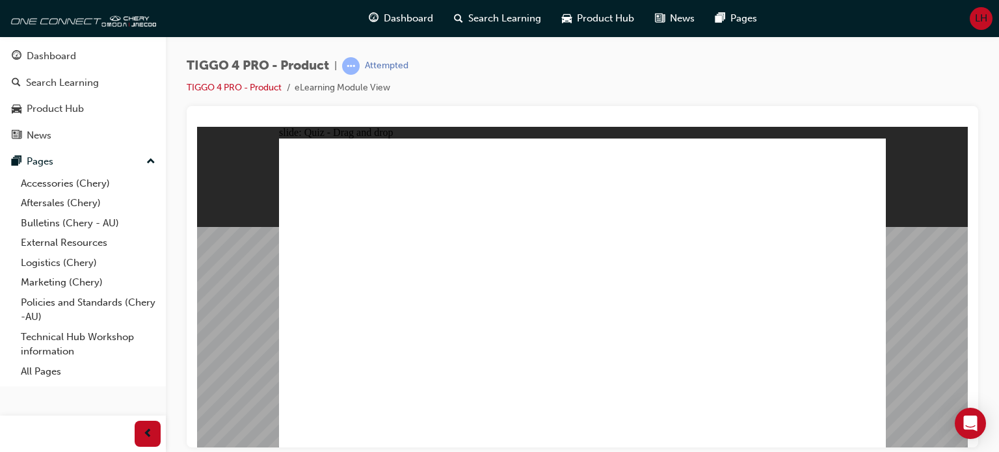
drag, startPoint x: 347, startPoint y: 242, endPoint x: 583, endPoint y: 354, distance: 260.3
drag, startPoint x: 442, startPoint y: 229, endPoint x: 455, endPoint y: 352, distance: 122.9
drag, startPoint x: 573, startPoint y: 235, endPoint x: 705, endPoint y: 352, distance: 176.4
drag, startPoint x: 696, startPoint y: 245, endPoint x: 341, endPoint y: 354, distance: 371.4
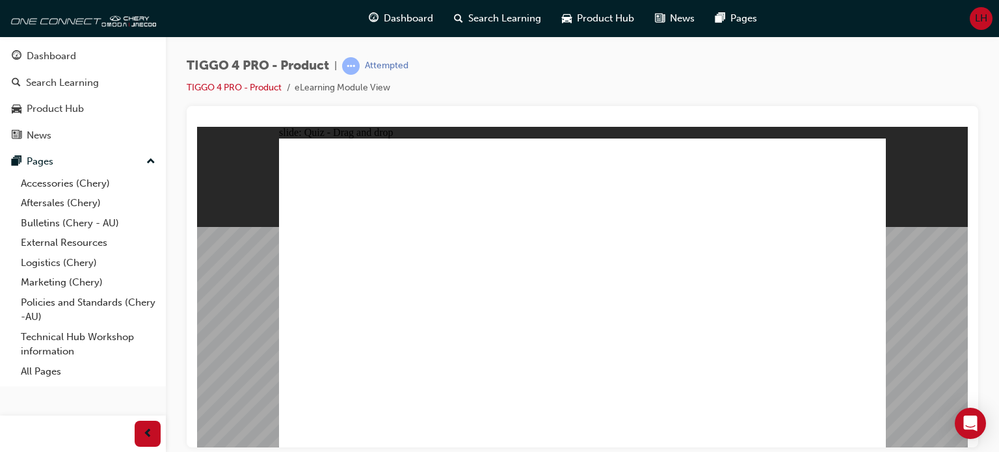
drag, startPoint x: 804, startPoint y: 242, endPoint x: 803, endPoint y: 373, distance: 130.0
radio input "true"
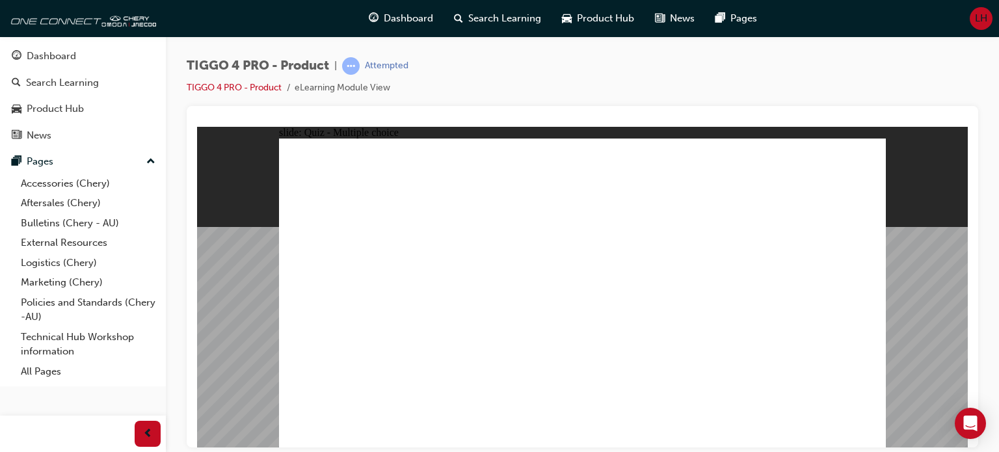
radio input "true"
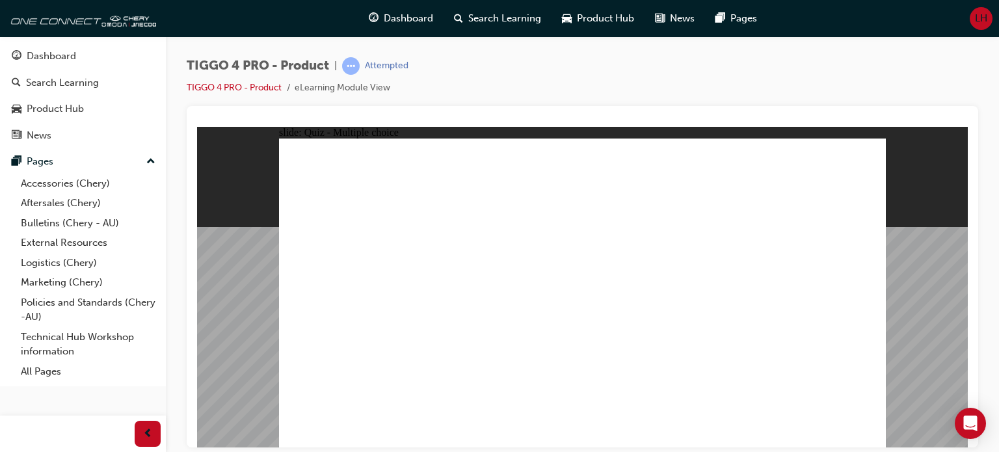
drag, startPoint x: 464, startPoint y: 263, endPoint x: 593, endPoint y: 222, distance: 135.7
drag, startPoint x: 488, startPoint y: 296, endPoint x: 631, endPoint y: 259, distance: 147.8
drag, startPoint x: 482, startPoint y: 324, endPoint x: 772, endPoint y: 212, distance: 311.0
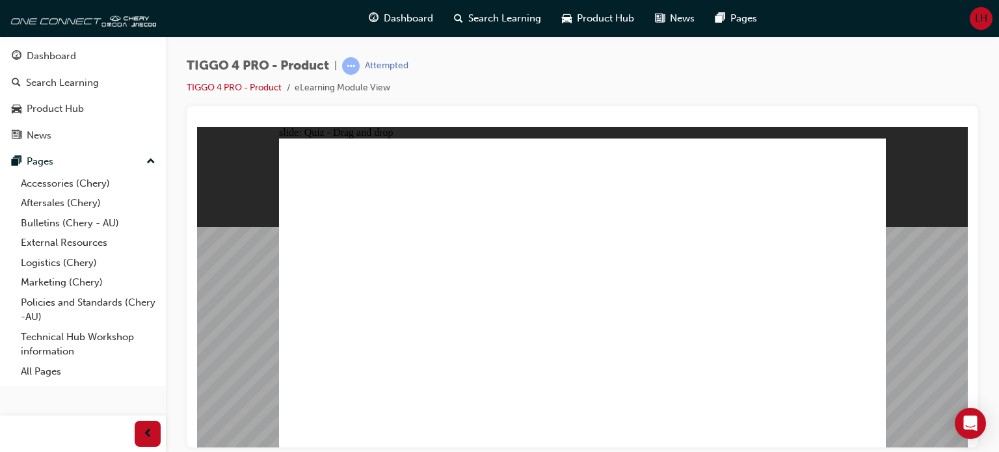
drag, startPoint x: 357, startPoint y: 256, endPoint x: 773, endPoint y: 248, distance: 416.2
drag, startPoint x: 629, startPoint y: 241, endPoint x: 778, endPoint y: 258, distance: 149.9
drag, startPoint x: 354, startPoint y: 295, endPoint x: 757, endPoint y: 295, distance: 403.7
drag, startPoint x: 344, startPoint y: 324, endPoint x: 620, endPoint y: 252, distance: 284.9
drag, startPoint x: 337, startPoint y: 357, endPoint x: 749, endPoint y: 321, distance: 413.8
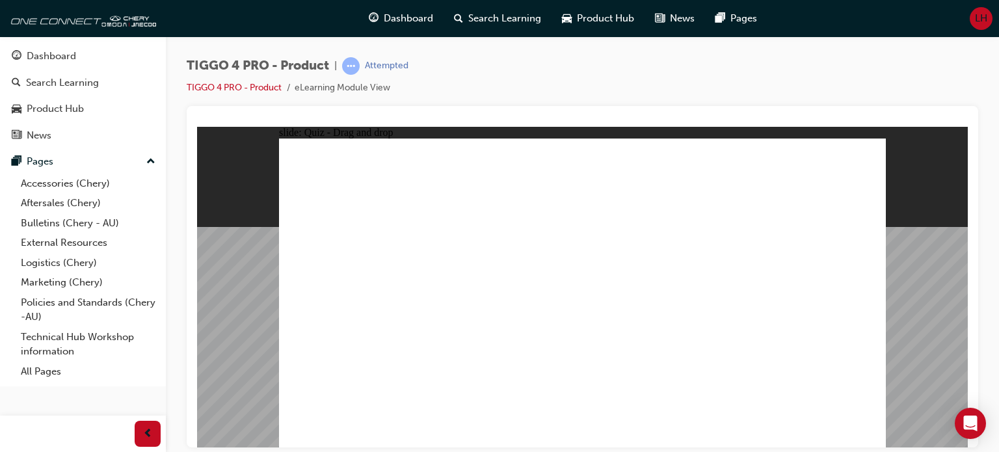
radio input "true"
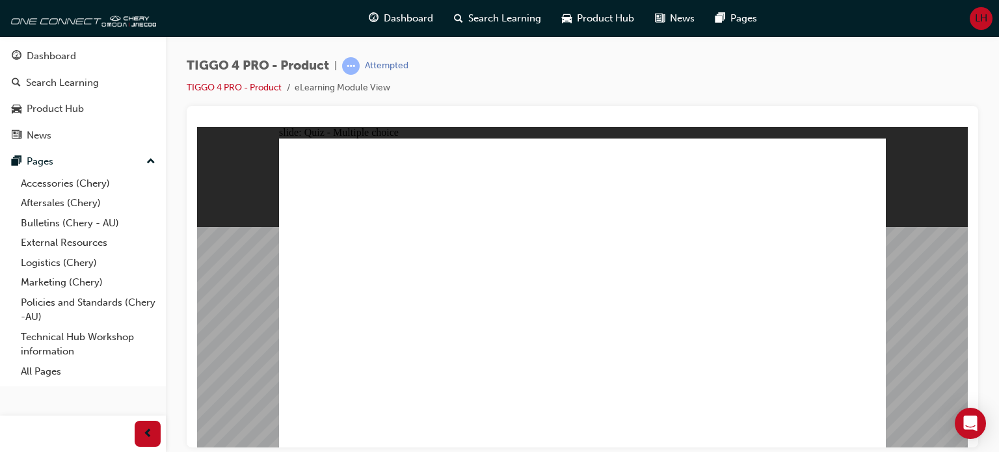
radio input "true"
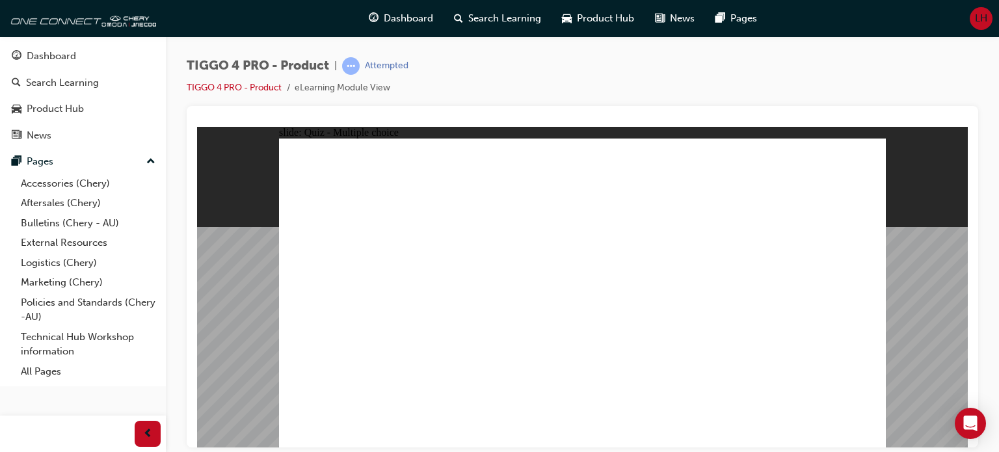
radio input "true"
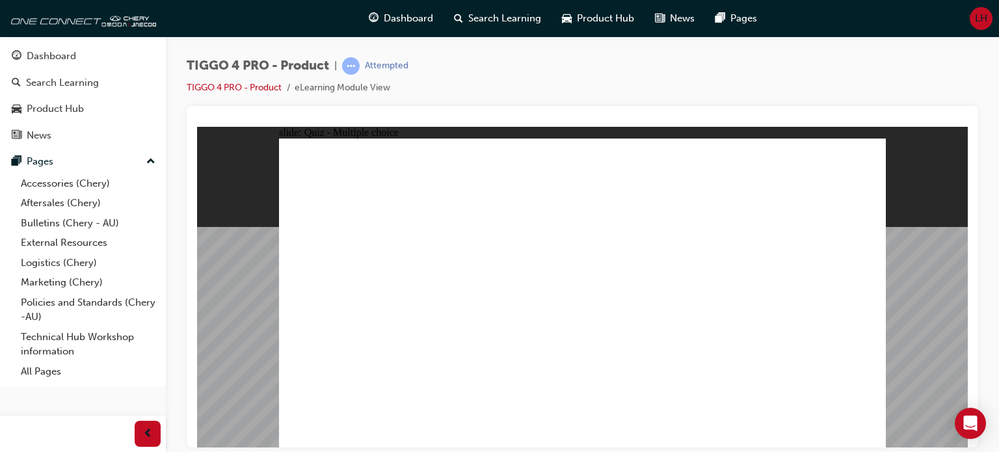
radio input "true"
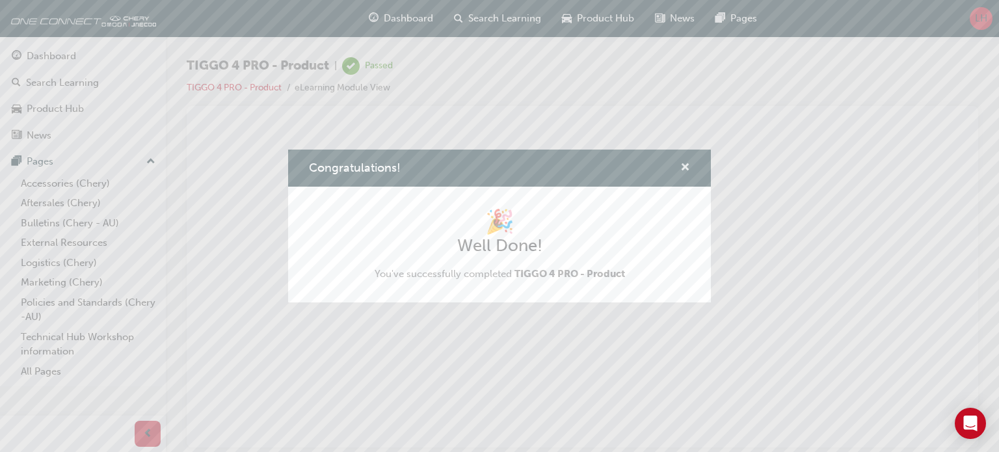
click at [684, 165] on span "cross-icon" at bounding box center [685, 169] width 10 height 12
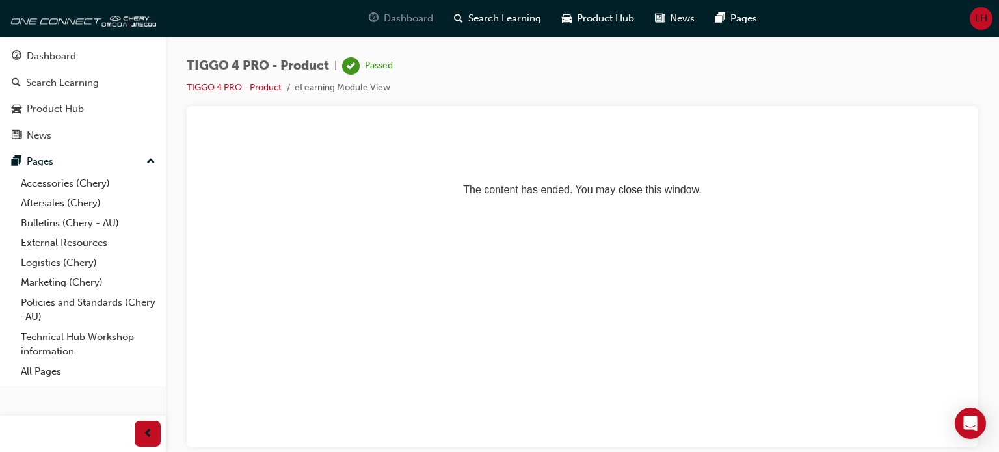
click at [389, 15] on span "Dashboard" at bounding box center [408, 18] width 49 height 15
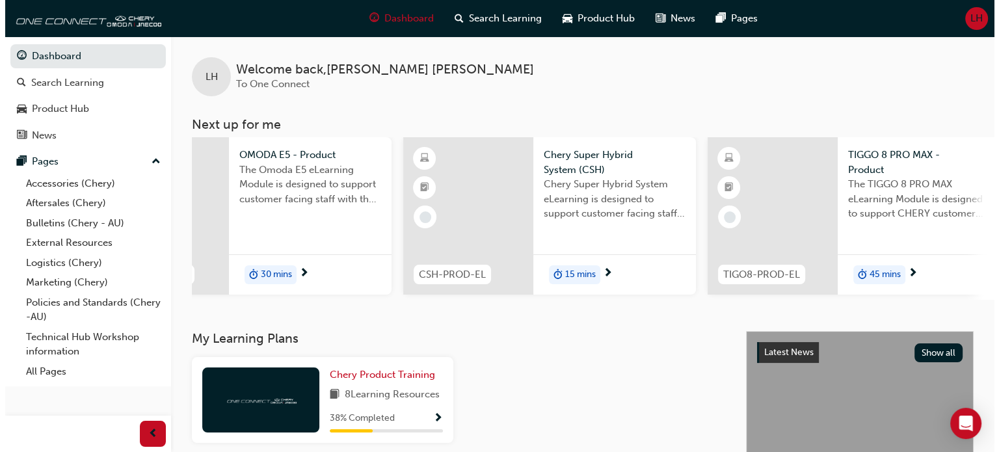
scroll to position [0, 1021]
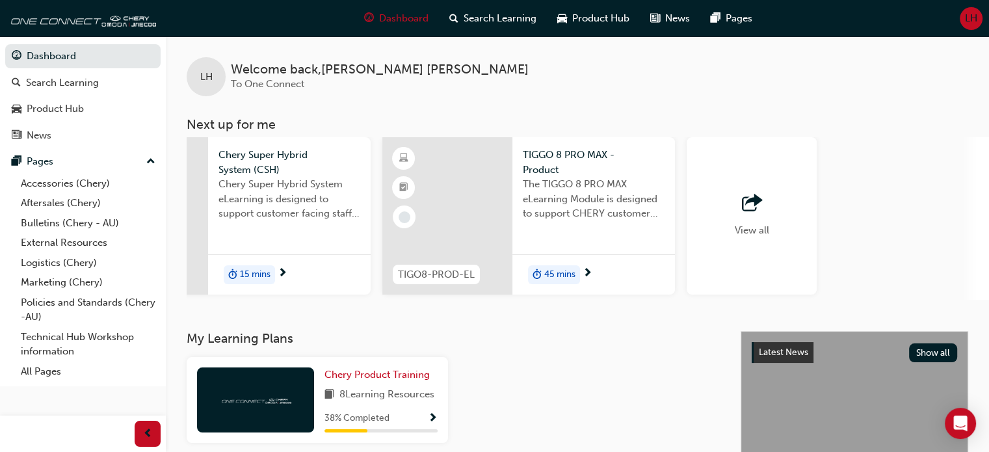
click at [258, 166] on span "Chery Super Hybrid System (CSH)" at bounding box center [289, 162] width 142 height 29
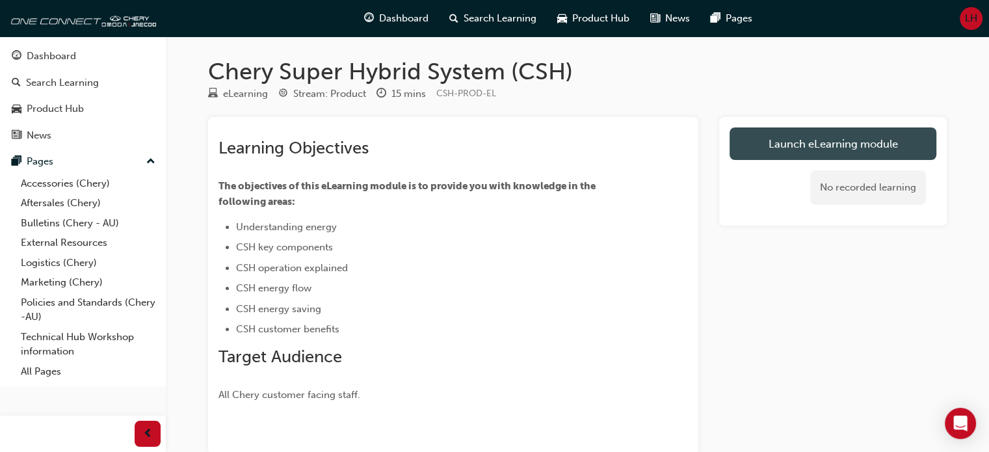
click at [783, 138] on link "Launch eLearning module" at bounding box center [832, 143] width 207 height 33
